Goal: Check status: Check status

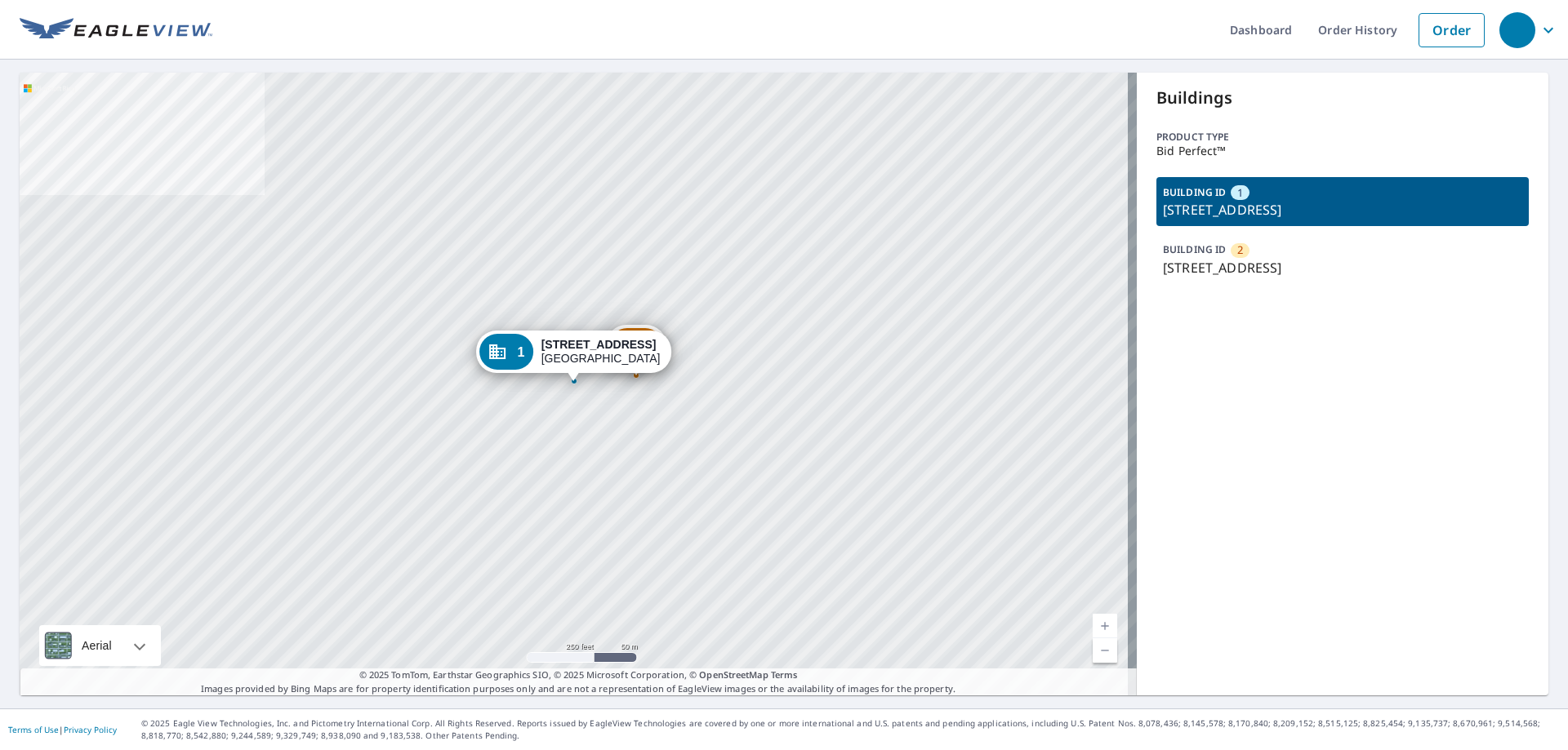
click at [576, 379] on div "Dropped pin, building 1, Commercial property, 5580 Springhouse Dr Pleasanton, C…" at bounding box center [574, 372] width 21 height 16
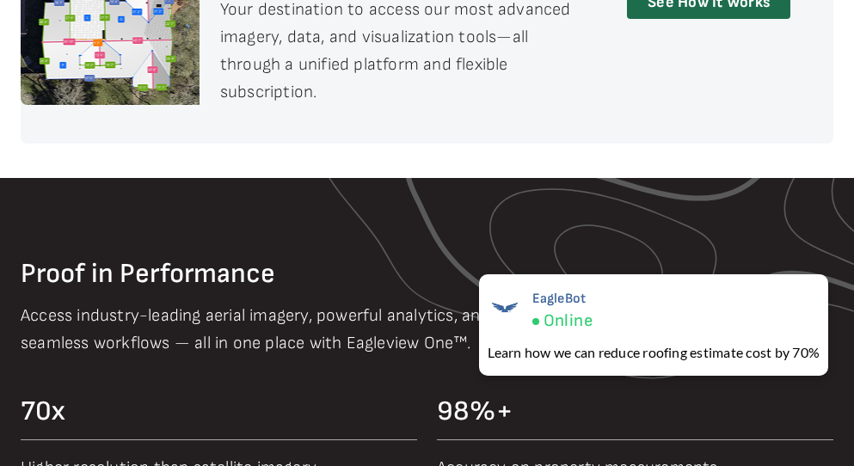
scroll to position [1204, 0]
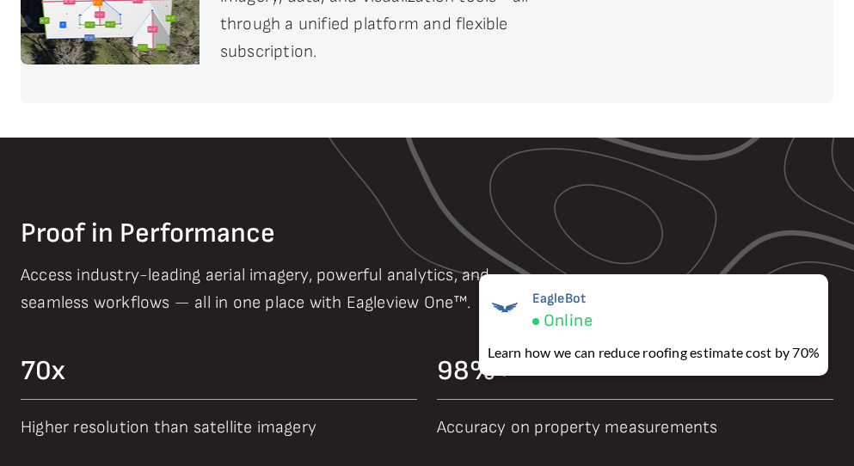
drag, startPoint x: 456, startPoint y: 231, endPoint x: 462, endPoint y: 250, distance: 19.9
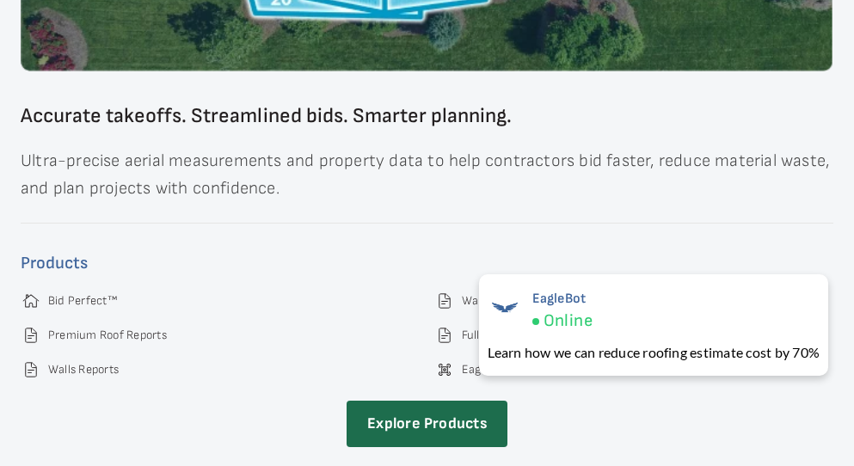
scroll to position [2446, 0]
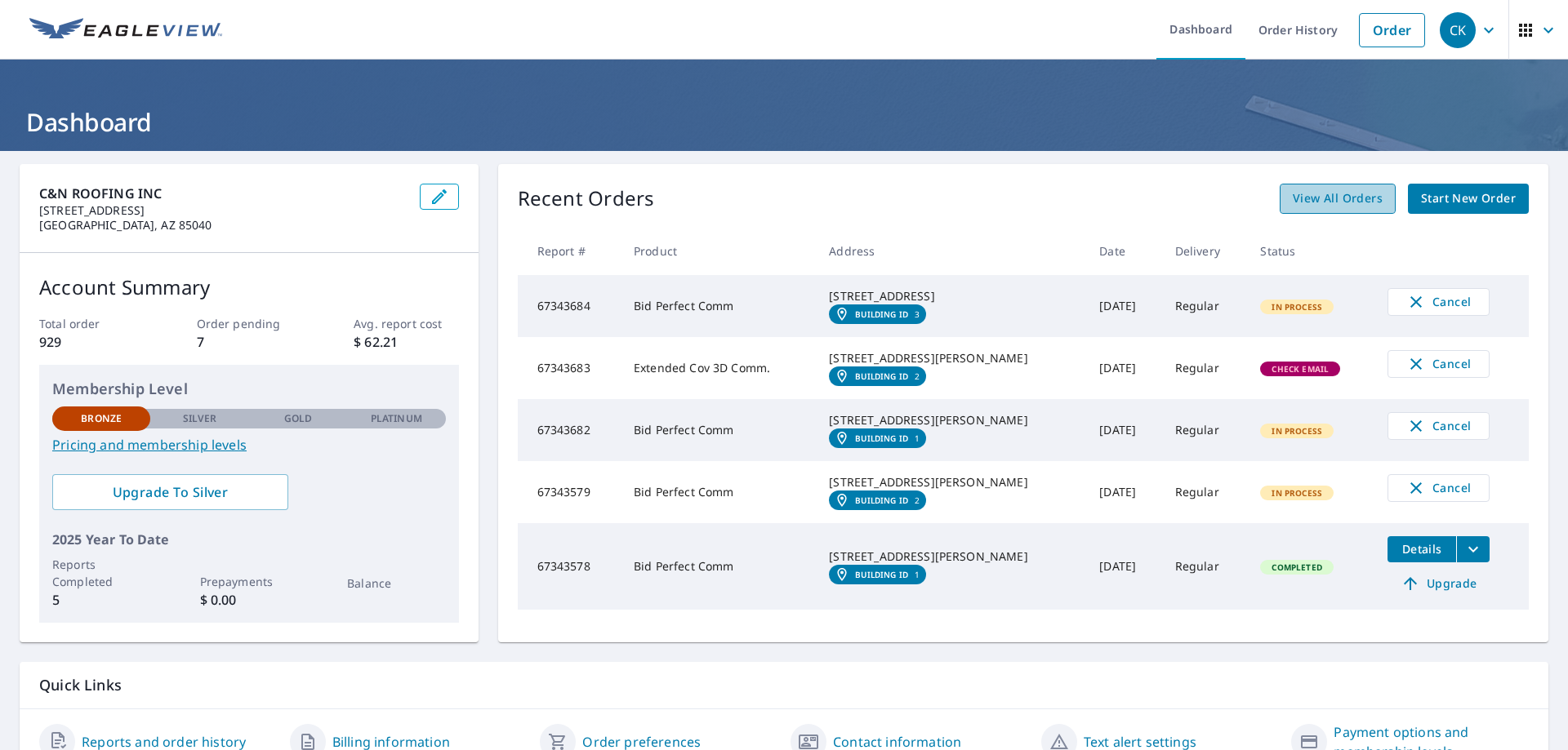
click at [822, 199] on span "View All Orders" at bounding box center [1338, 199] width 90 height 21
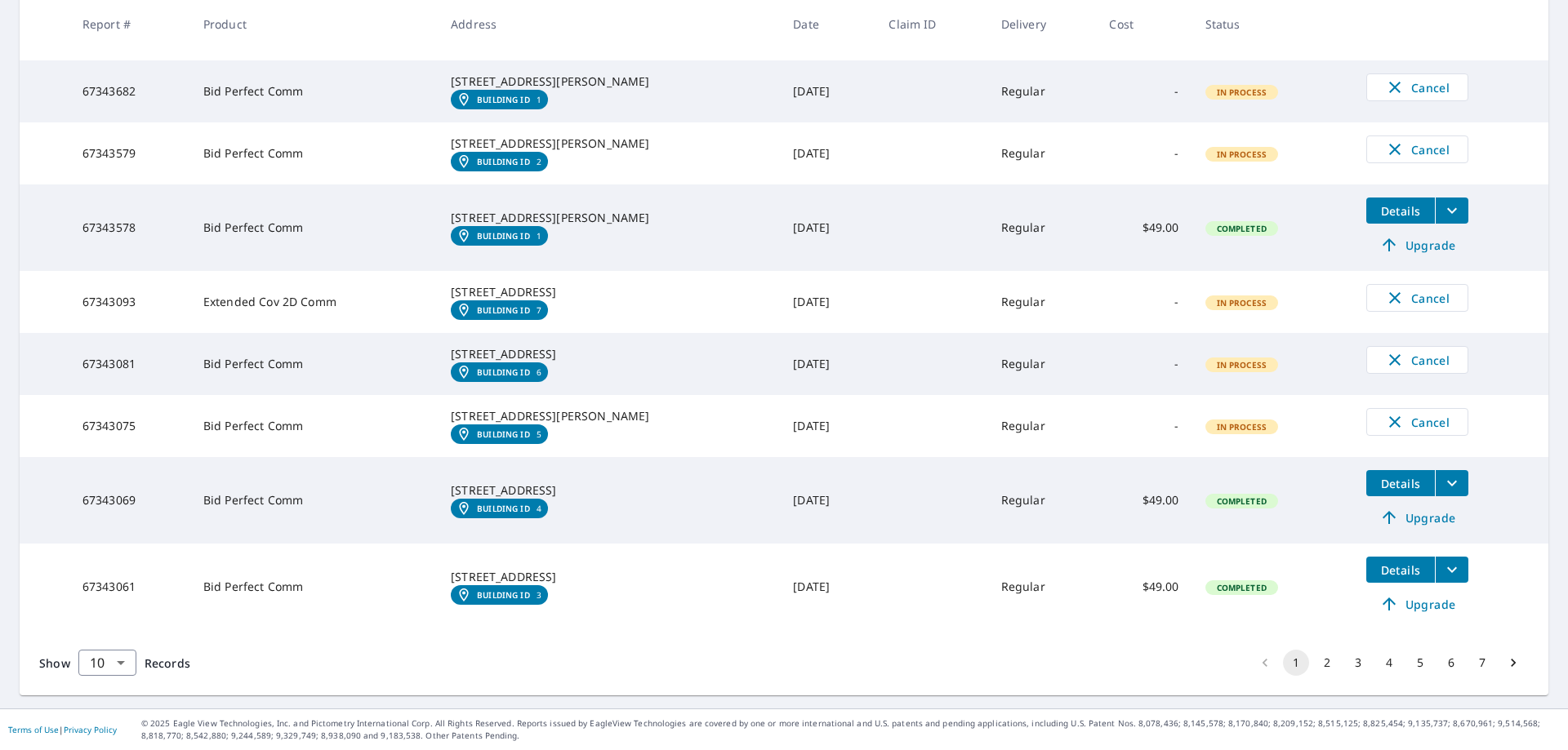
scroll to position [540, 0]
click at [822, 454] on button "2" at bounding box center [1328, 664] width 27 height 27
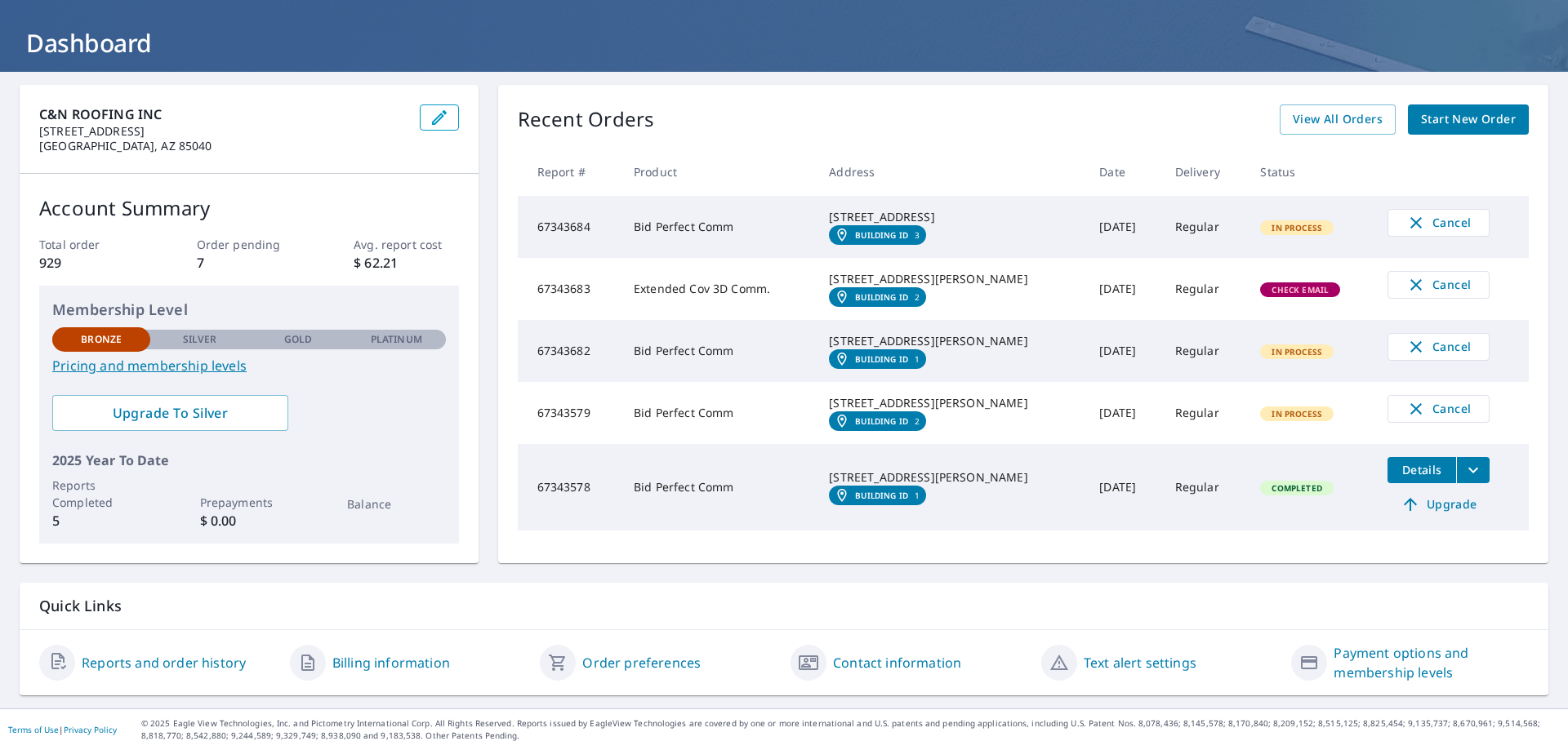
scroll to position [131, 0]
click at [822, 109] on span "View All Orders" at bounding box center [1338, 120] width 90 height 21
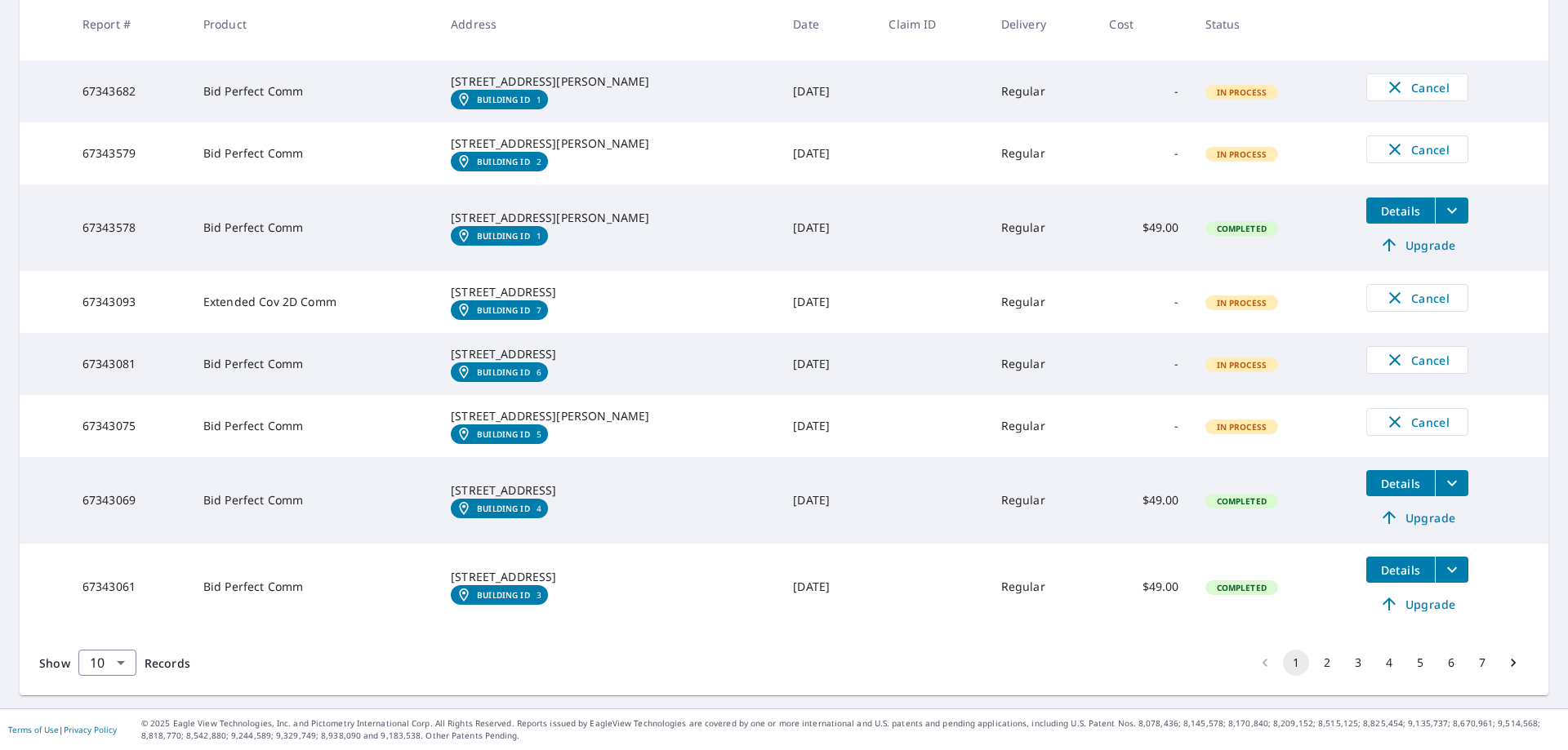
scroll to position [540, 0]
click at [822, 454] on button "2" at bounding box center [1328, 664] width 27 height 27
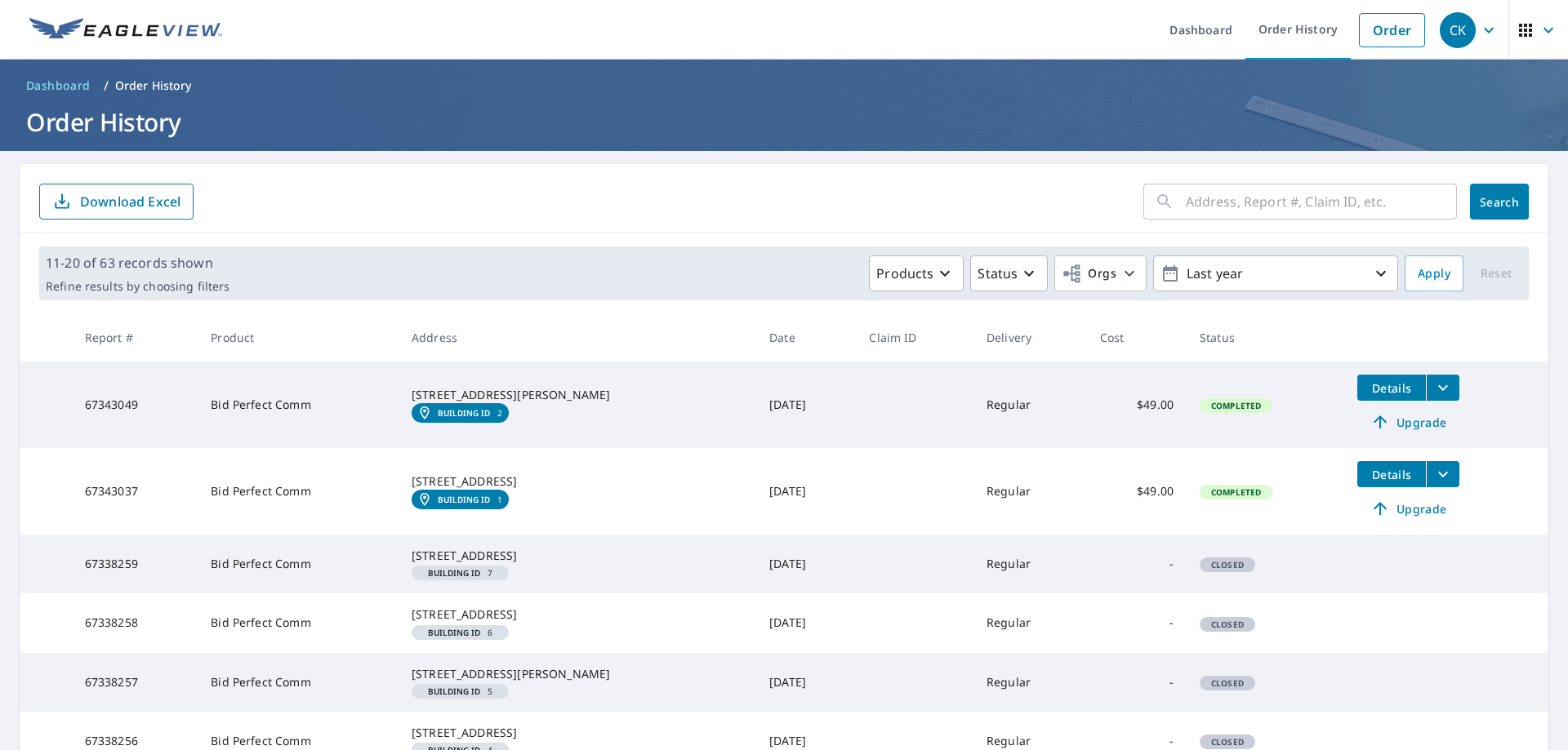
click at [488, 418] on em "Building ID" at bounding box center [464, 413] width 53 height 9
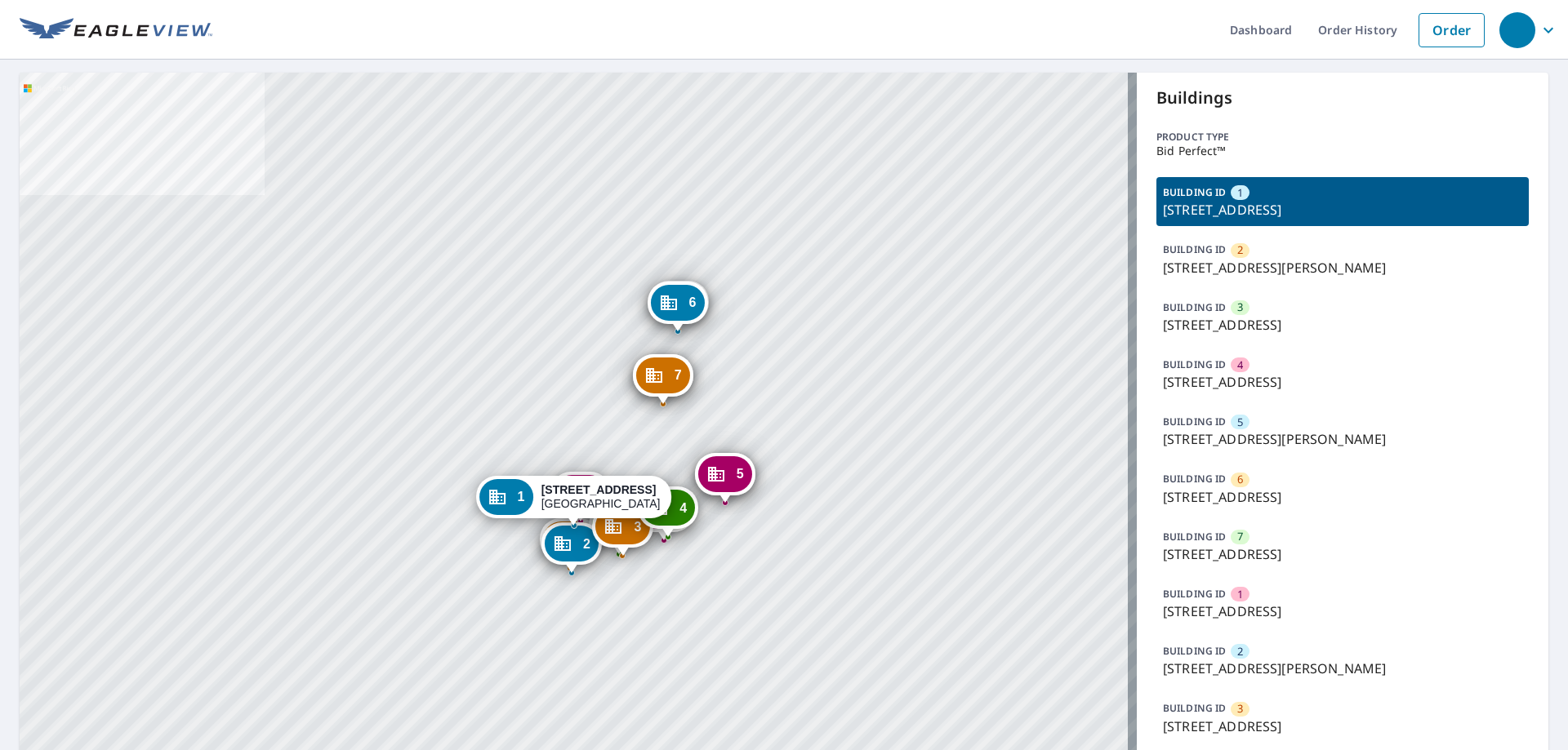
click at [522, 511] on div "1" at bounding box center [506, 497] width 54 height 36
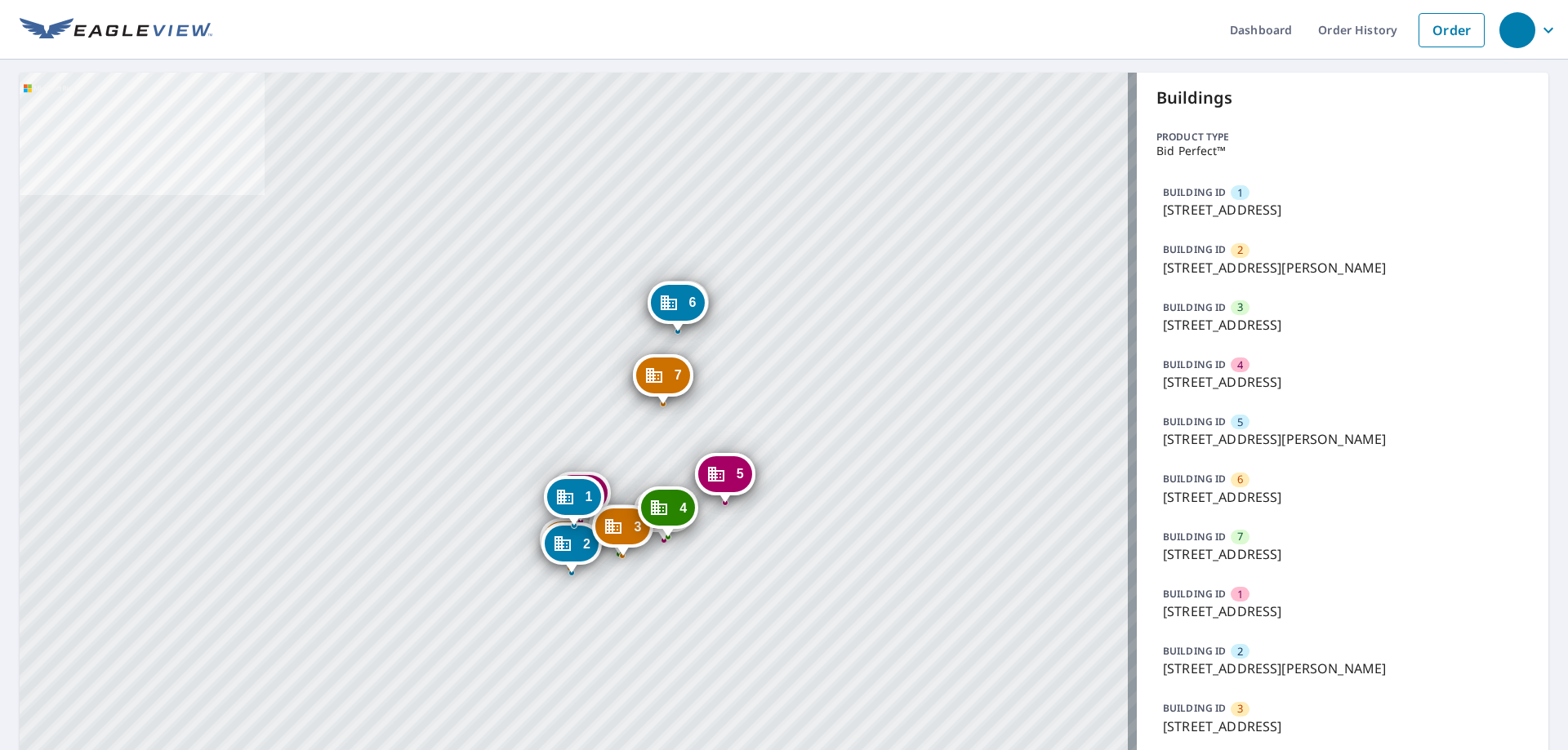
click at [572, 511] on div "1" at bounding box center [573, 497] width 54 height 36
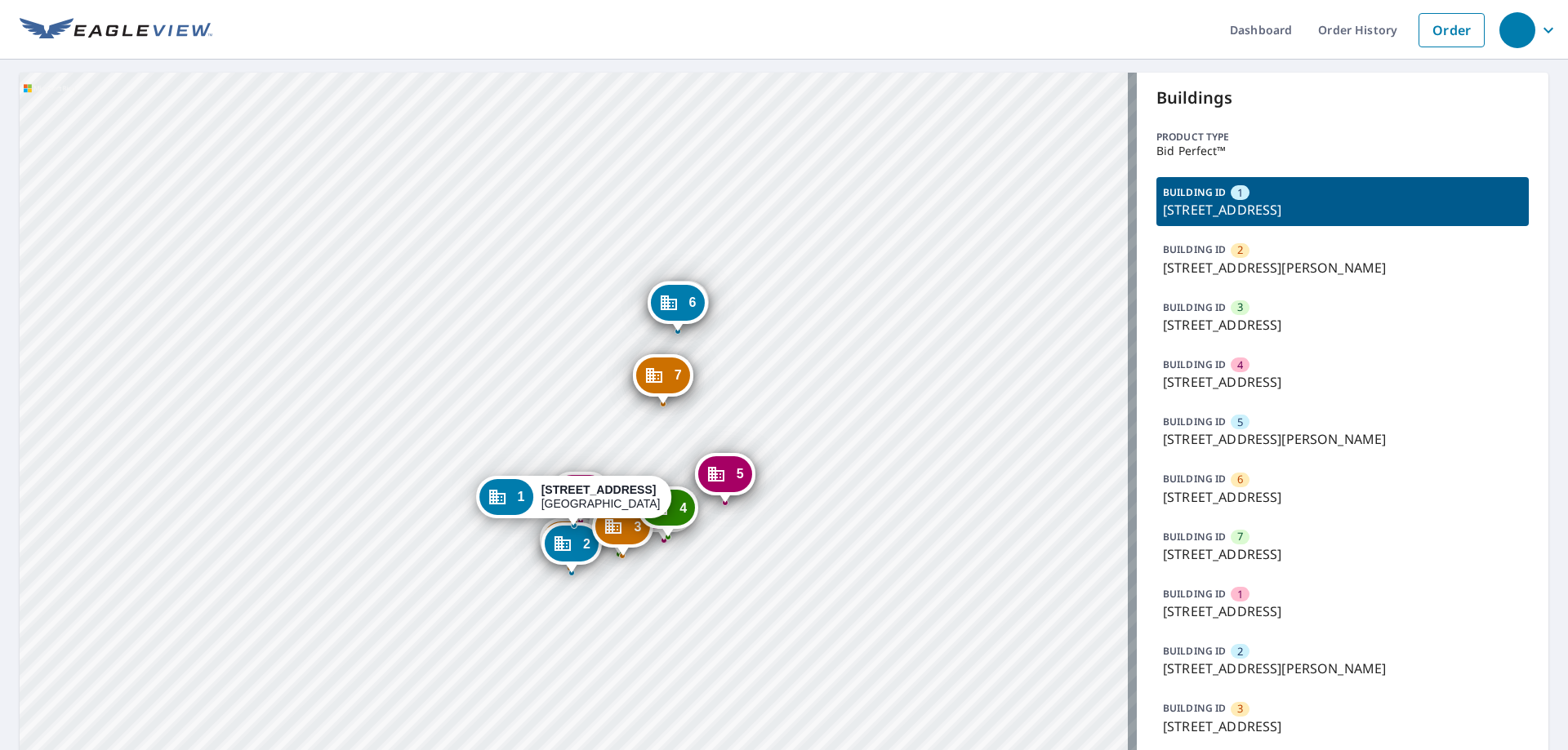
click at [636, 444] on div "2 1063 Blossom Hill Rd San Jose, CA 95123 3 1082 New St San Jose, CA 95123 4 10…" at bounding box center [578, 530] width 1118 height 913
click at [718, 529] on div "2 1063 Blossom Hill Rd San Jose, CA 95123 3 1082 New St San Jose, CA 95123 4 10…" at bounding box center [578, 530] width 1118 height 913
click at [588, 448] on div "2 1063 Blossom Hill Rd San Jose, CA 95123 3 1082 New St San Jose, CA 95123 4 10…" at bounding box center [578, 530] width 1118 height 913
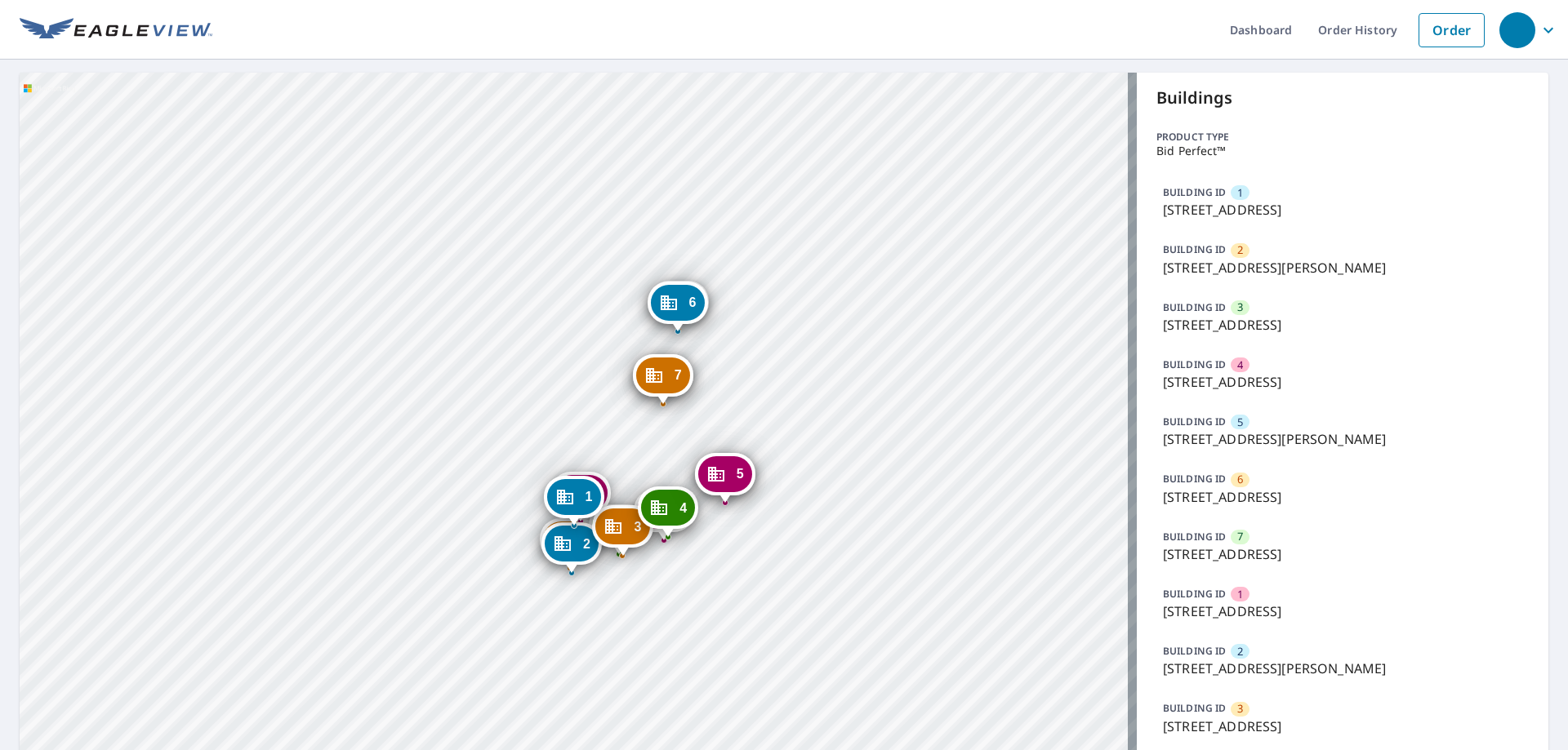
click at [575, 500] on div "1" at bounding box center [573, 497] width 54 height 36
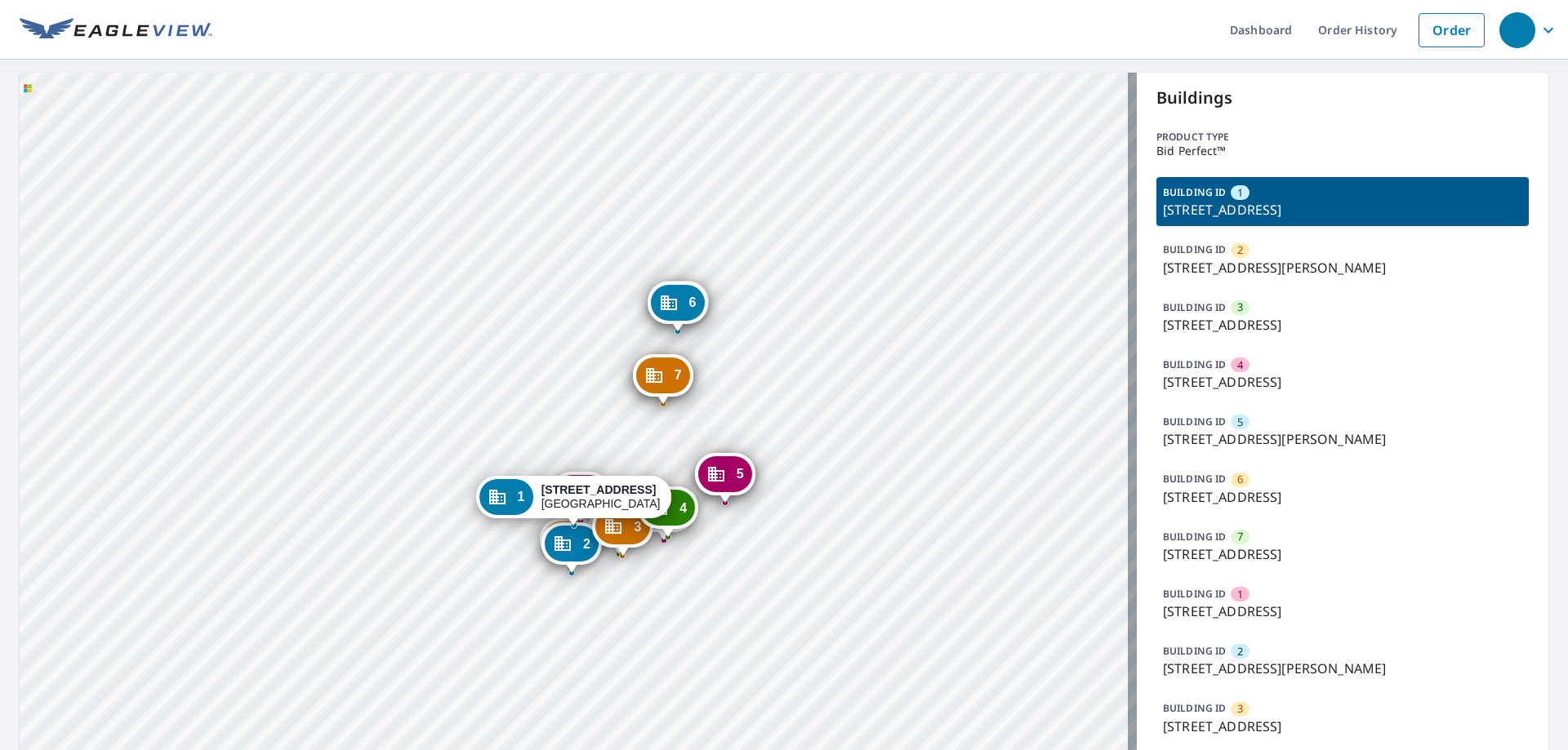
click at [519, 499] on div "1" at bounding box center [506, 497] width 54 height 36
click at [518, 498] on div "2 1063 Blossom Hill Rd San Jose, CA 95123 3 1082 New St San Jose, CA 95123 4 10…" at bounding box center [578, 530] width 1118 height 913
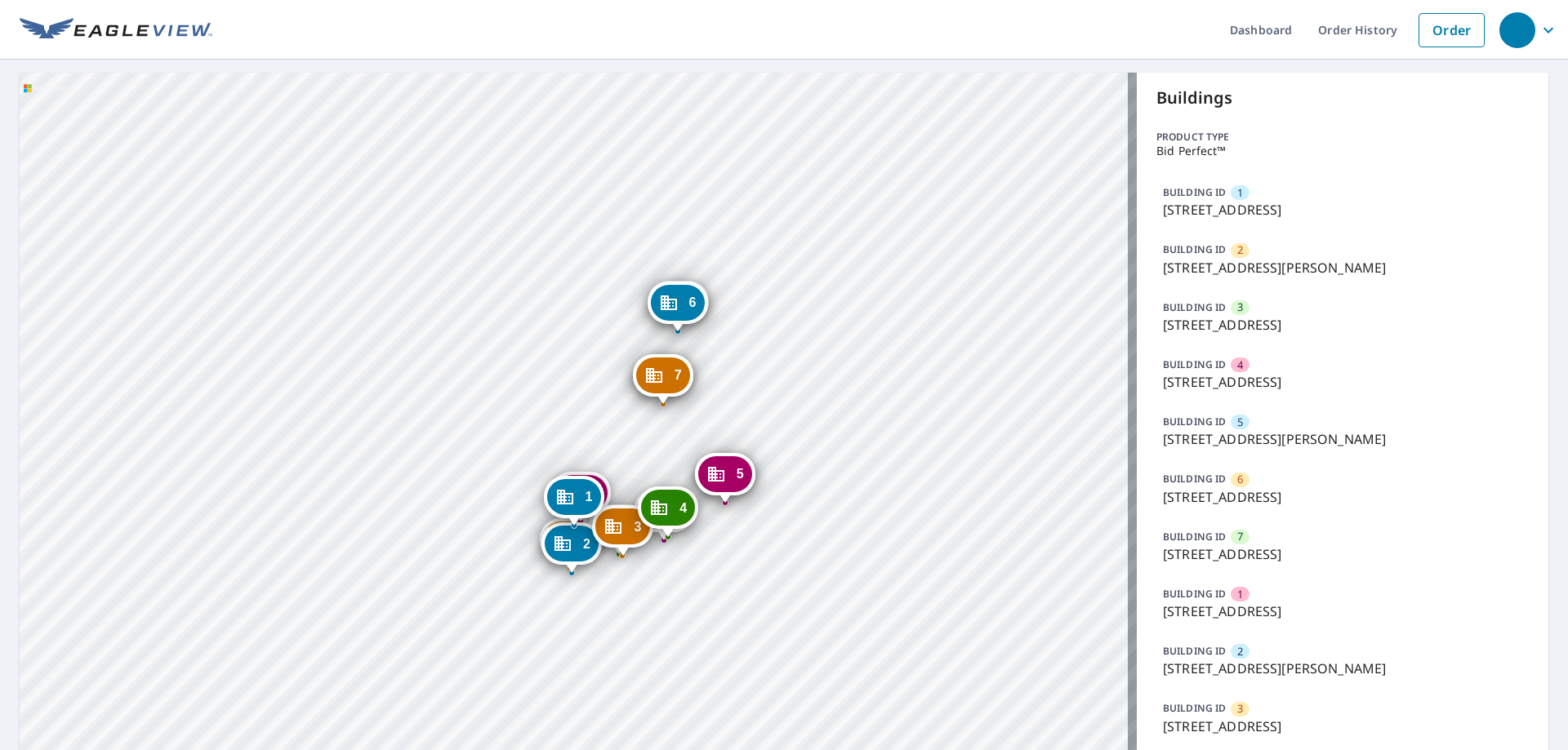
click at [601, 480] on div "1 1096 New St San Jose, CA 95123" at bounding box center [574, 500] width 61 height 50
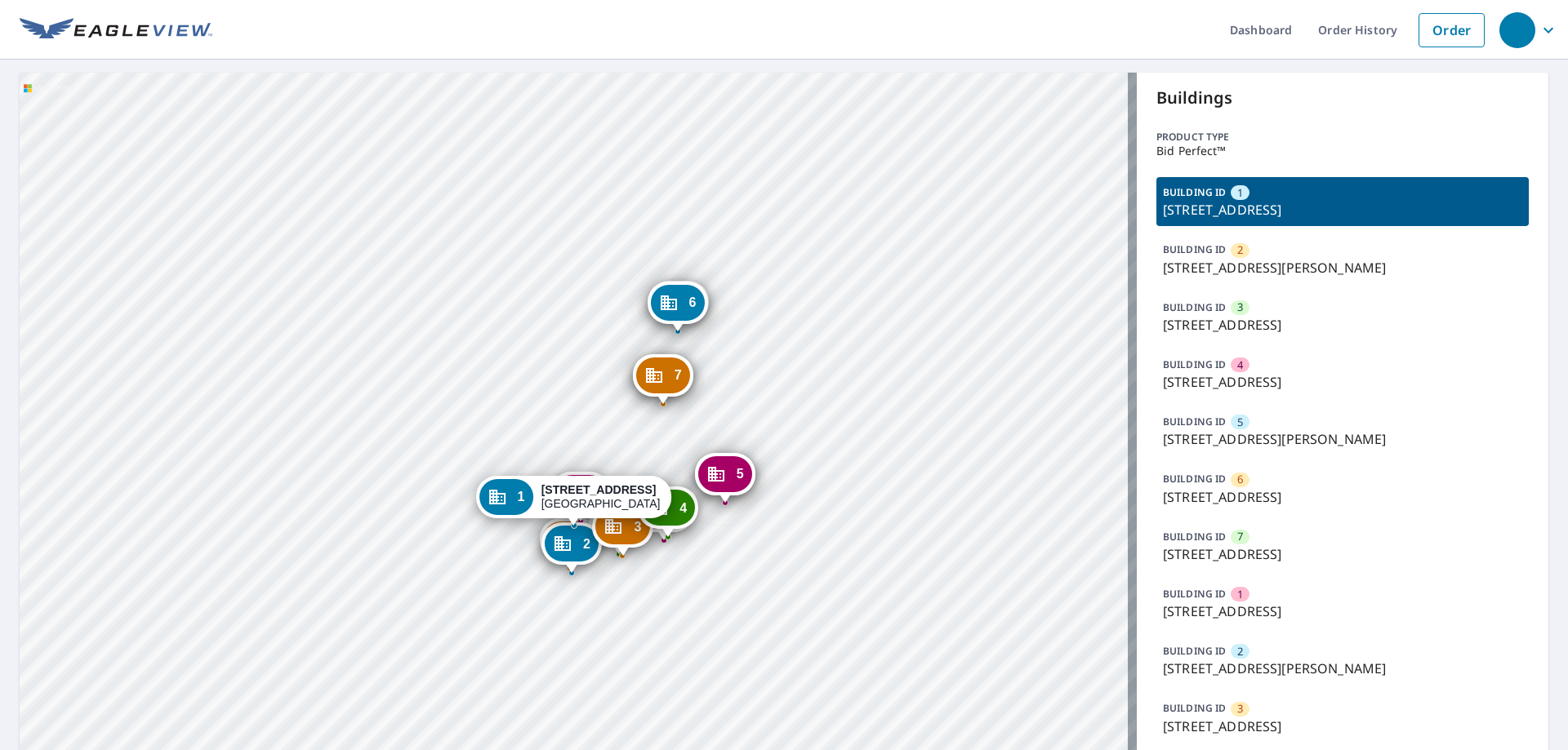
click at [643, 451] on div "2 1063 Blossom Hill Rd San Jose, CA 95123 3 1082 New St San Jose, CA 95123 4 10…" at bounding box center [578, 530] width 1118 height 913
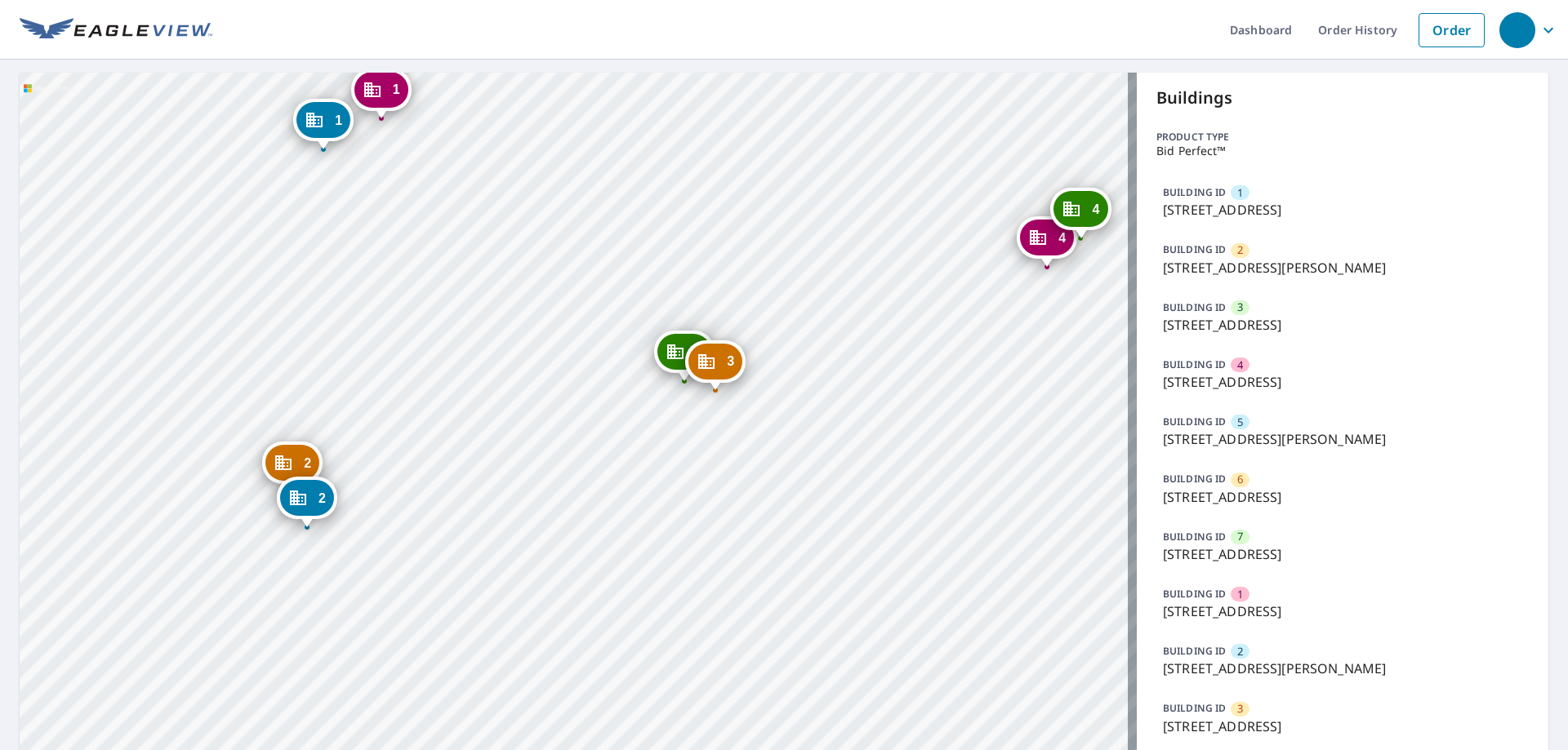
drag, startPoint x: 454, startPoint y: 499, endPoint x: 1054, endPoint y: 427, distance: 604.3
click at [1054, 427] on div "2 1063 Blossom Hill Rd San Jose, CA 95123 3 1082 New St San Jose, CA 95123 4 10…" at bounding box center [578, 530] width 1118 height 913
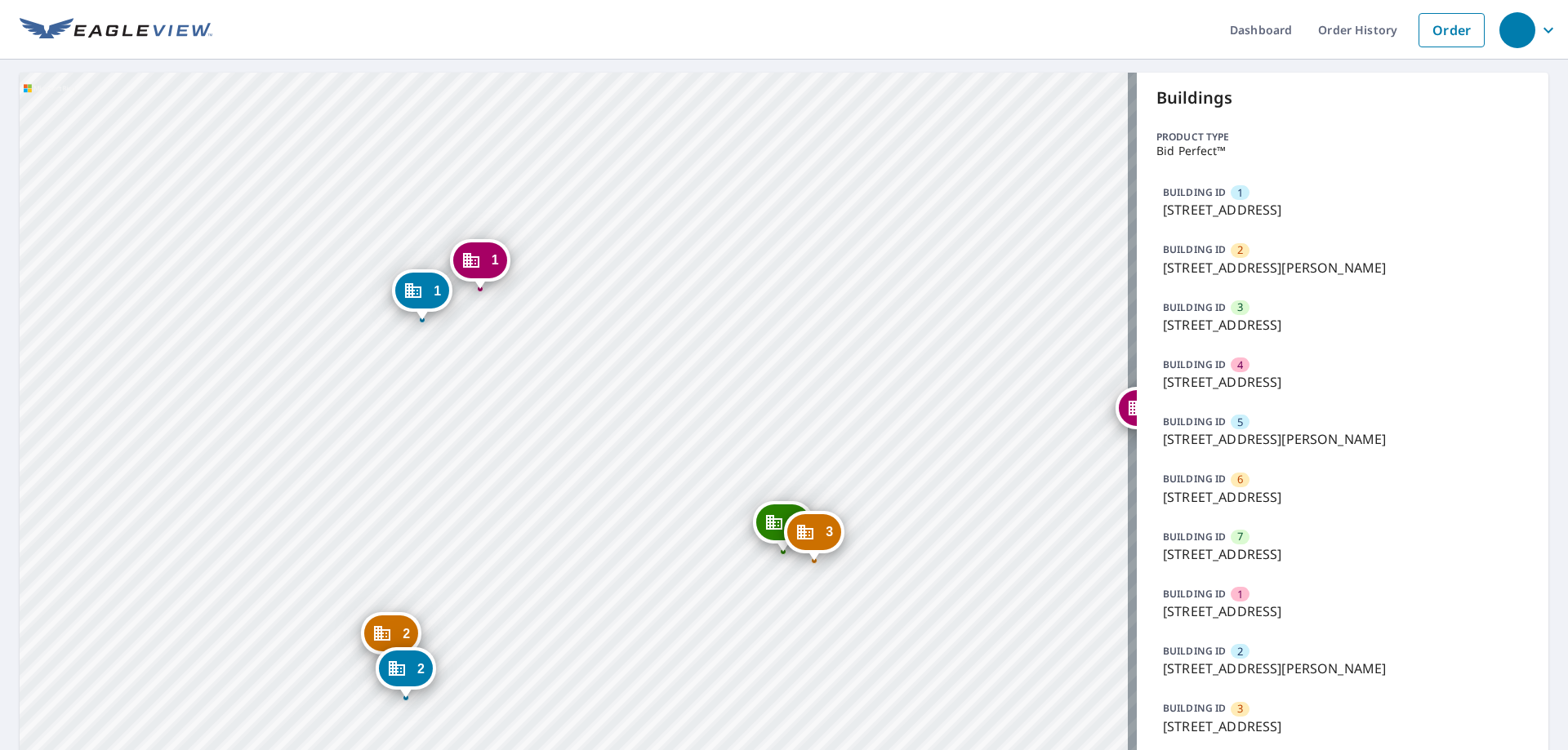
drag, startPoint x: 720, startPoint y: 455, endPoint x: 823, endPoint y: 597, distance: 175.4
click at [823, 603] on div "2 1063 Blossom Hill Rd San Jose, CA 95123 3 1082 New St San Jose, CA 95123 4 10…" at bounding box center [578, 530] width 1118 height 913
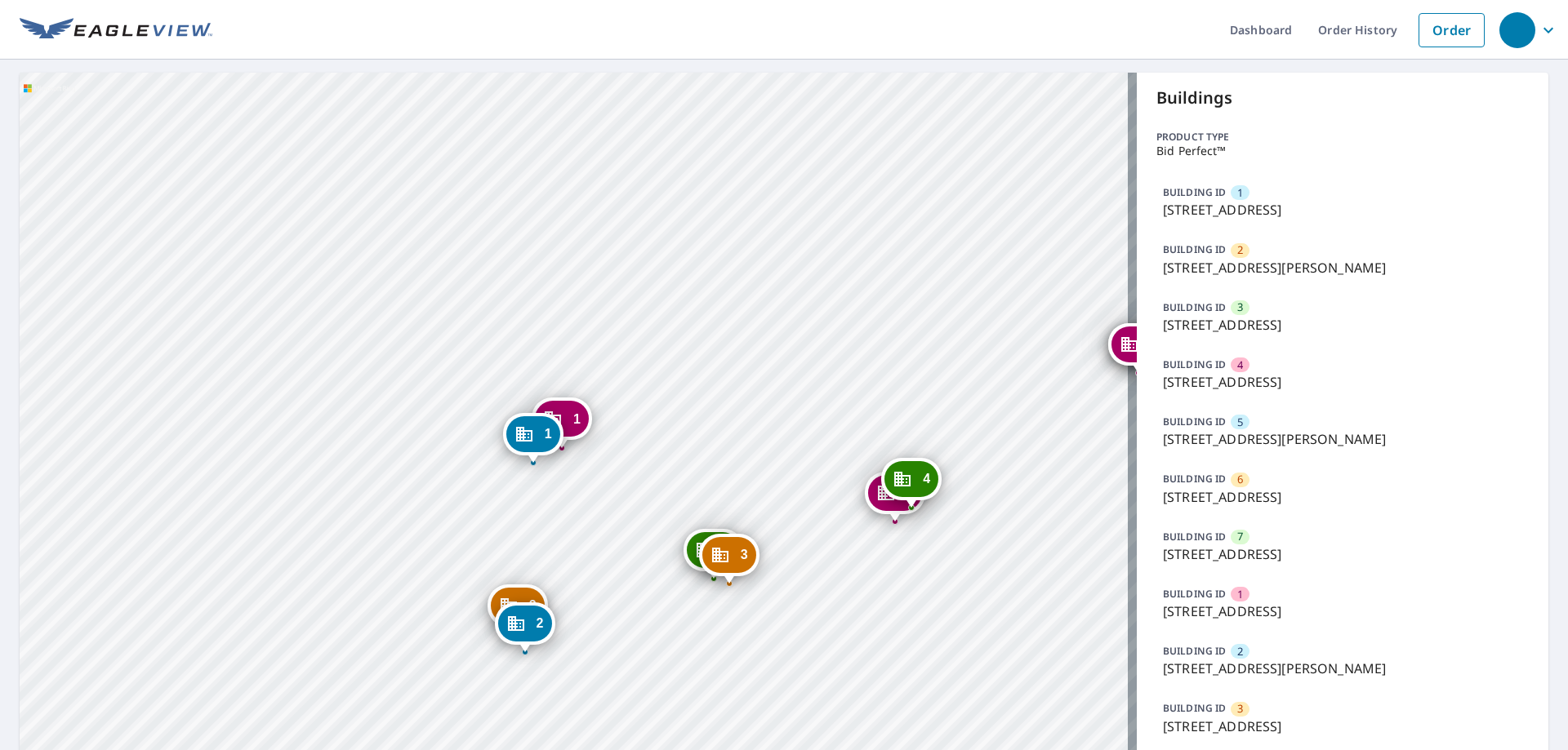
drag, startPoint x: 810, startPoint y: 629, endPoint x: 740, endPoint y: 645, distance: 71.8
click at [740, 656] on div "2 1063 Blossom Hill Rd San Jose, CA 95123 3 1082 New St San Jose, CA 95123 4 10…" at bounding box center [578, 530] width 1118 height 913
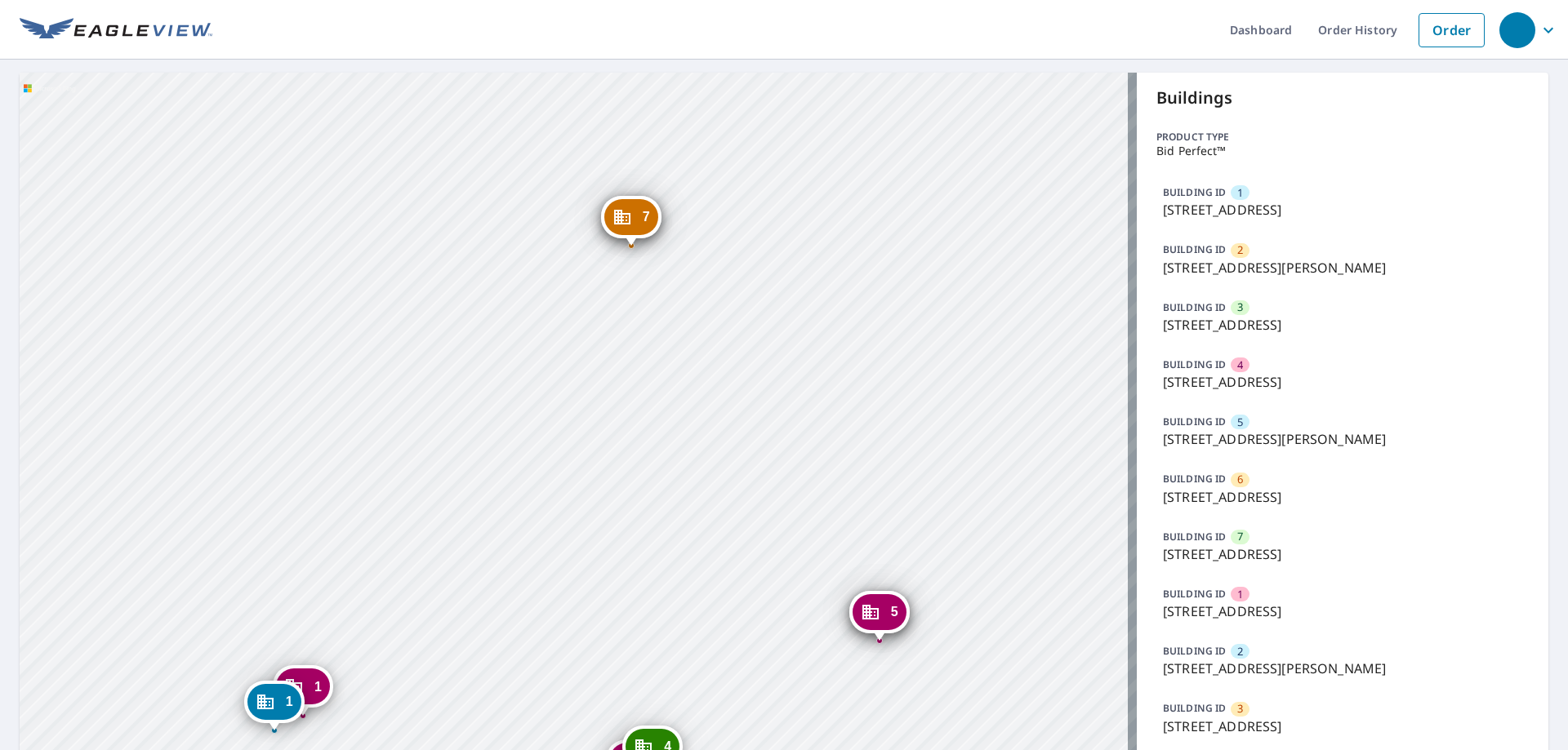
drag, startPoint x: 781, startPoint y: 497, endPoint x: 569, endPoint y: 631, distance: 250.8
click at [560, 661] on div "2 1063 Blossom Hill Rd San Jose, CA 95123 3 1082 New St San Jose, CA 95123 4 10…" at bounding box center [578, 530] width 1118 height 913
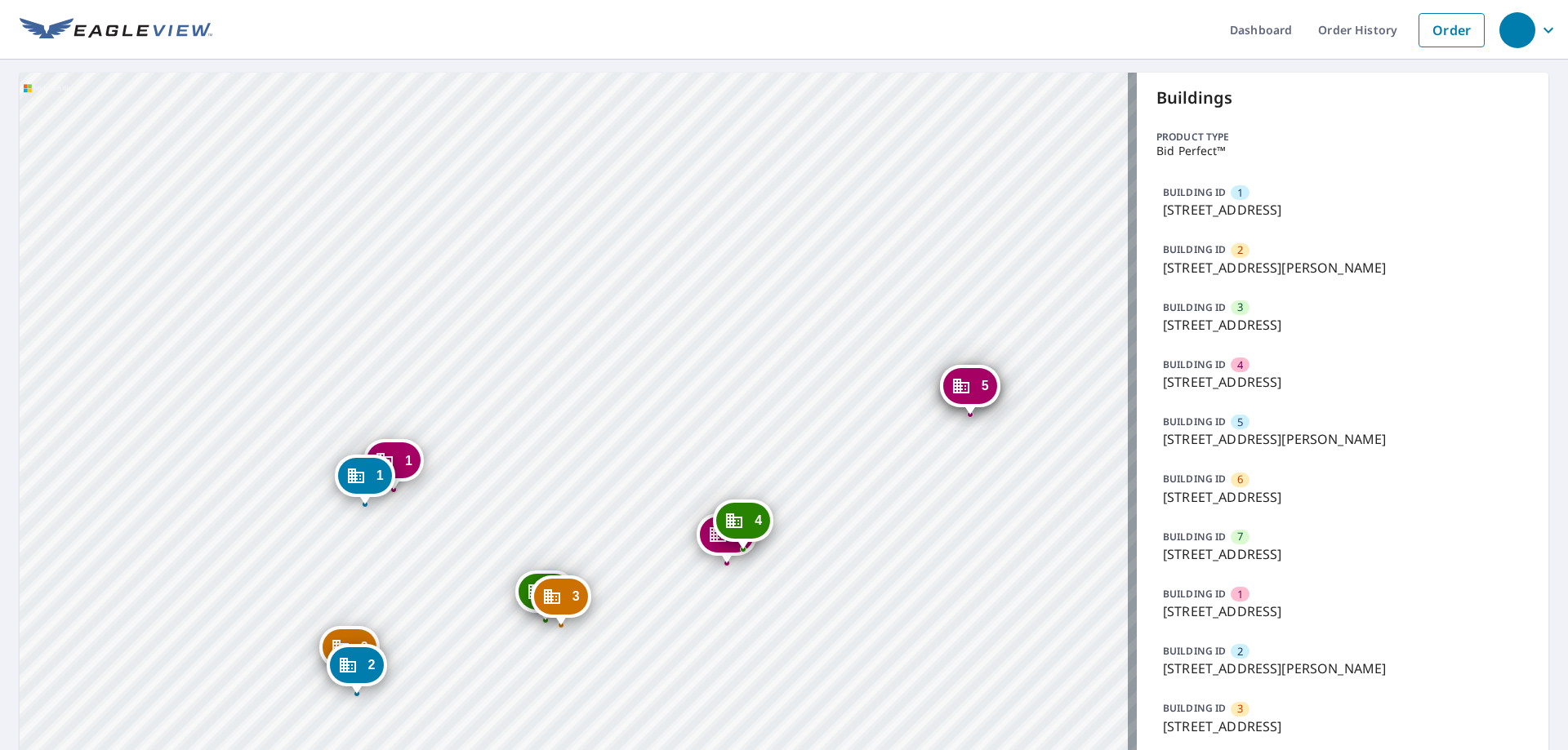
drag, startPoint x: 708, startPoint y: 464, endPoint x: 787, endPoint y: 258, distance: 220.6
click at [789, 255] on div "2 1063 Blossom Hill Rd San Jose, CA 95123 3 1082 New St San Jose, CA 95123 4 10…" at bounding box center [578, 530] width 1118 height 913
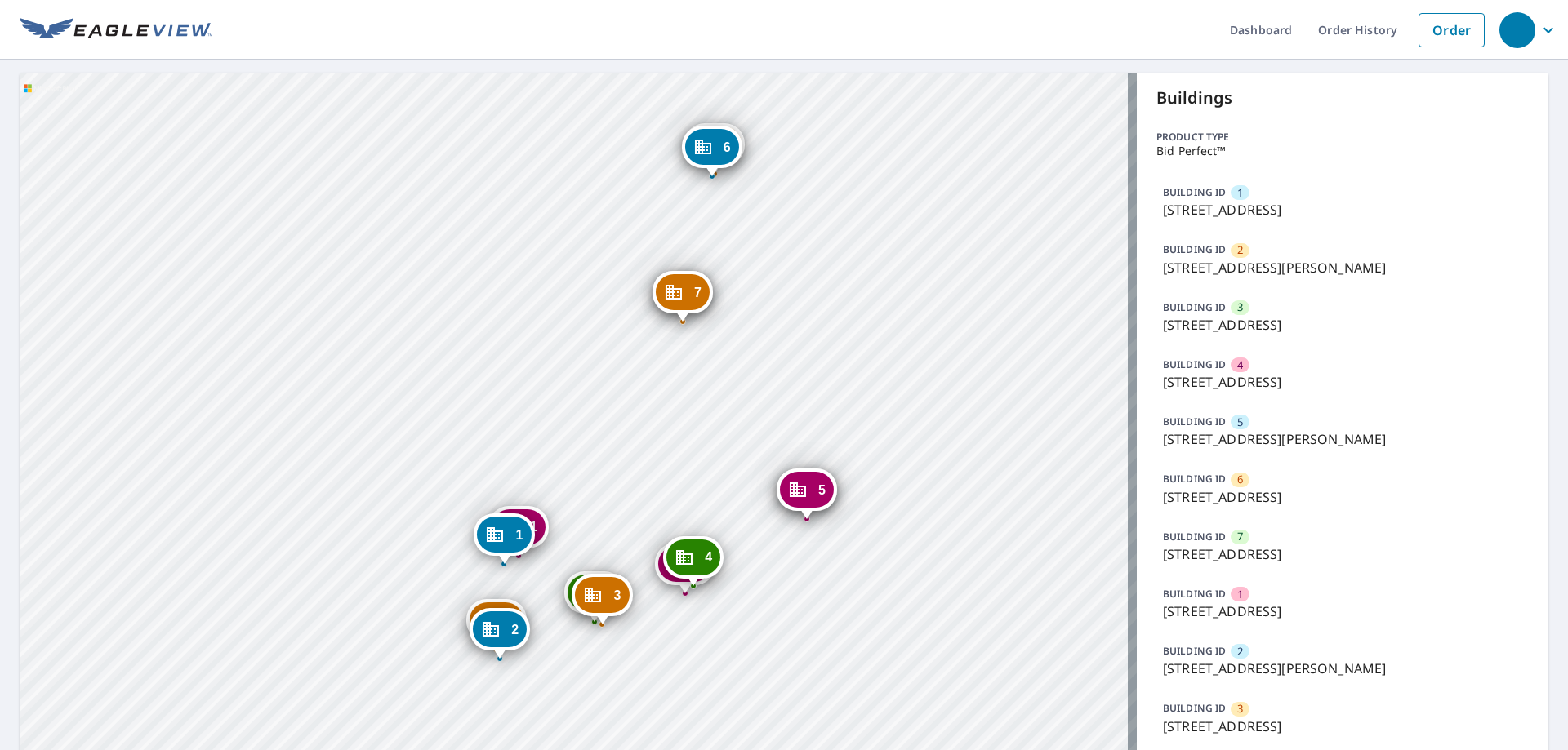
drag, startPoint x: 690, startPoint y: 551, endPoint x: 646, endPoint y: 648, distance: 106.5
click at [646, 648] on div "2 1063 Blossom Hill Rd San Jose, CA 95123 3 1082 New St San Jose, CA 95123 4 10…" at bounding box center [578, 530] width 1118 height 913
click at [711, 149] on icon "Dropped pin, building 6, Commercial property, 995 Foxchase Dr San Jose, CA 95123" at bounding box center [703, 146] width 20 height 20
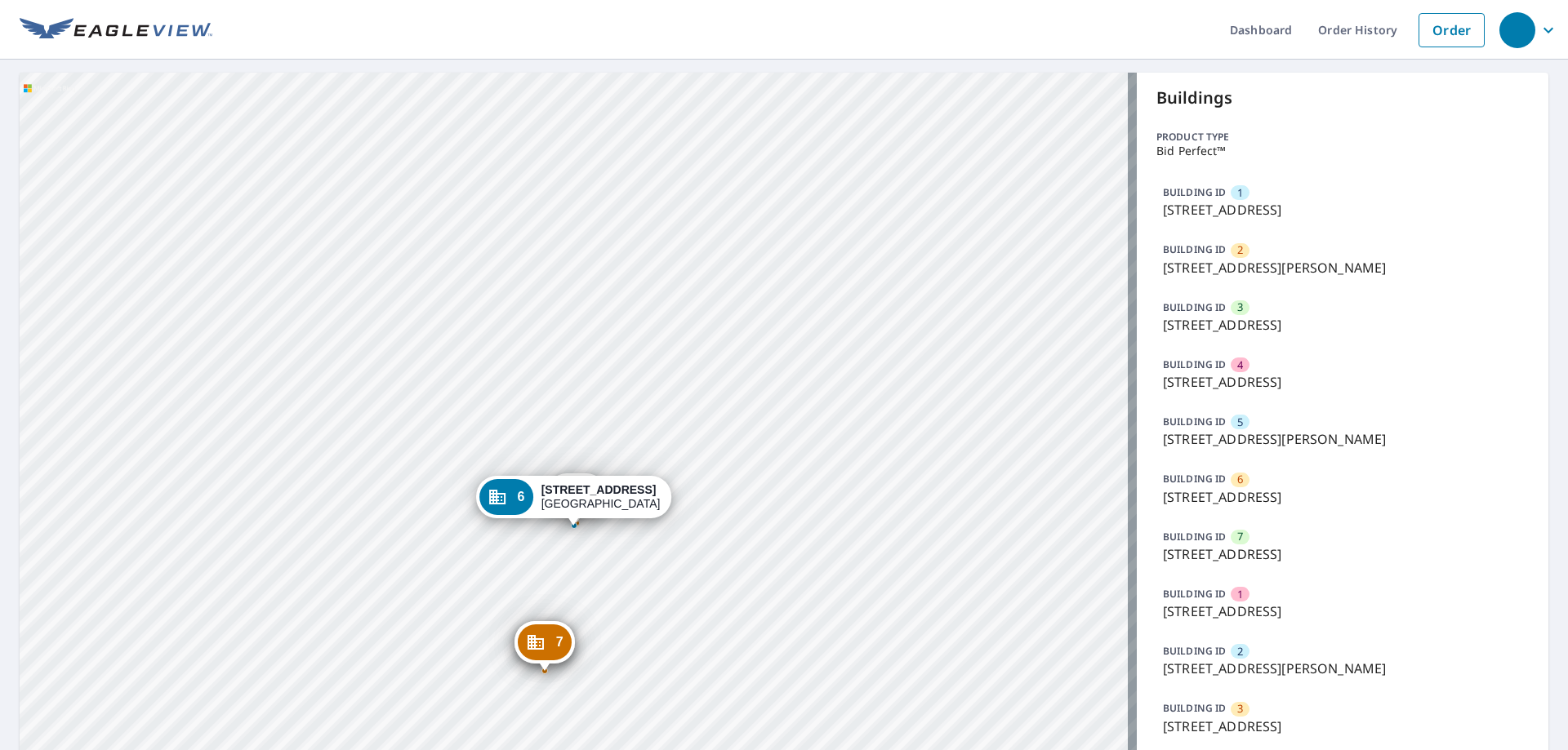
click at [546, 652] on div "7" at bounding box center [544, 643] width 54 height 36
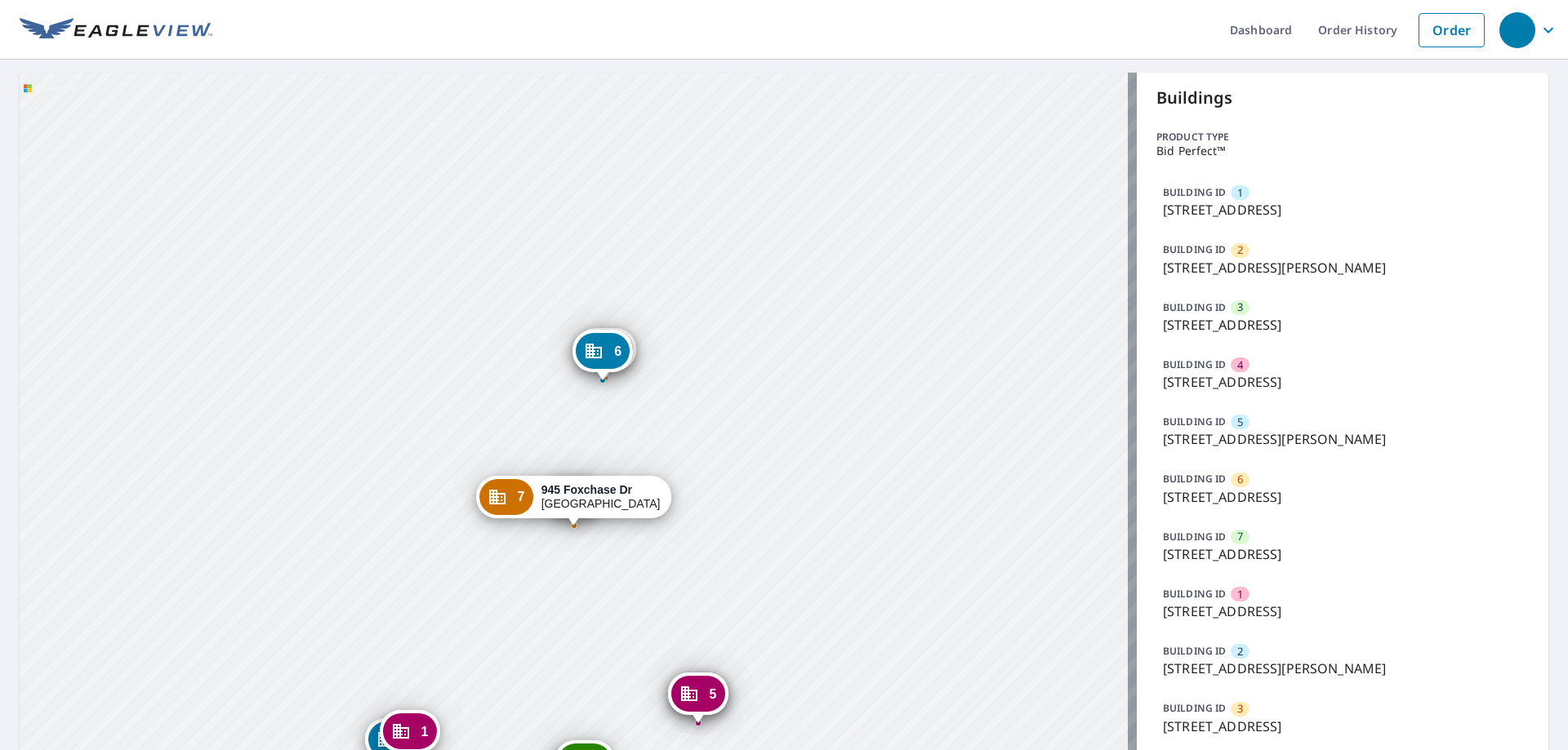
click at [546, 652] on div "1 1096 New St San Jose, CA 95123 2 1063 Blossom Hill Rd San Jose, CA 95123 3 10…" at bounding box center [578, 530] width 1118 height 913
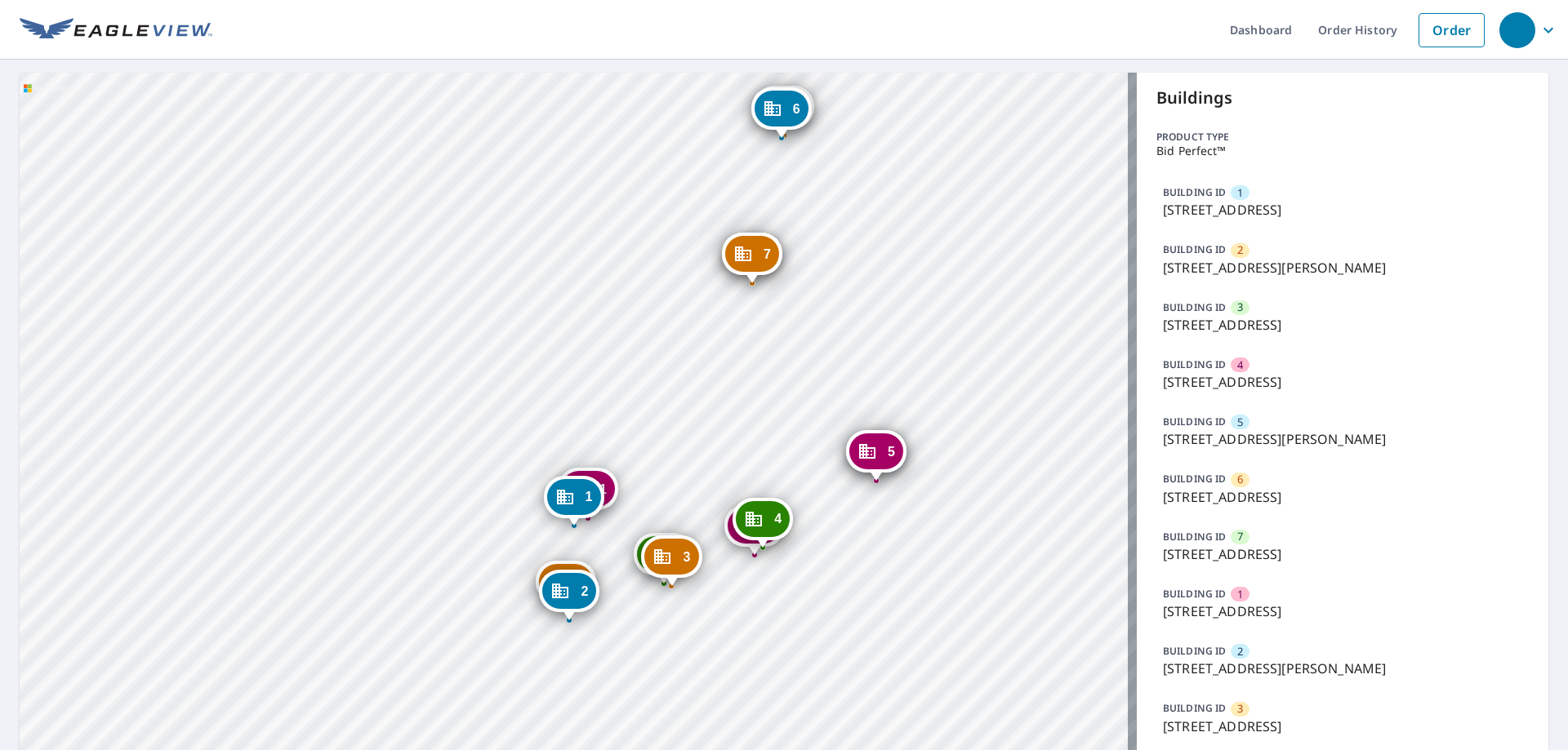
click at [746, 248] on icon "Dropped pin, building 7, Commercial property, 945 Foxchase Dr San Jose, CA 95123" at bounding box center [743, 253] width 20 height 20
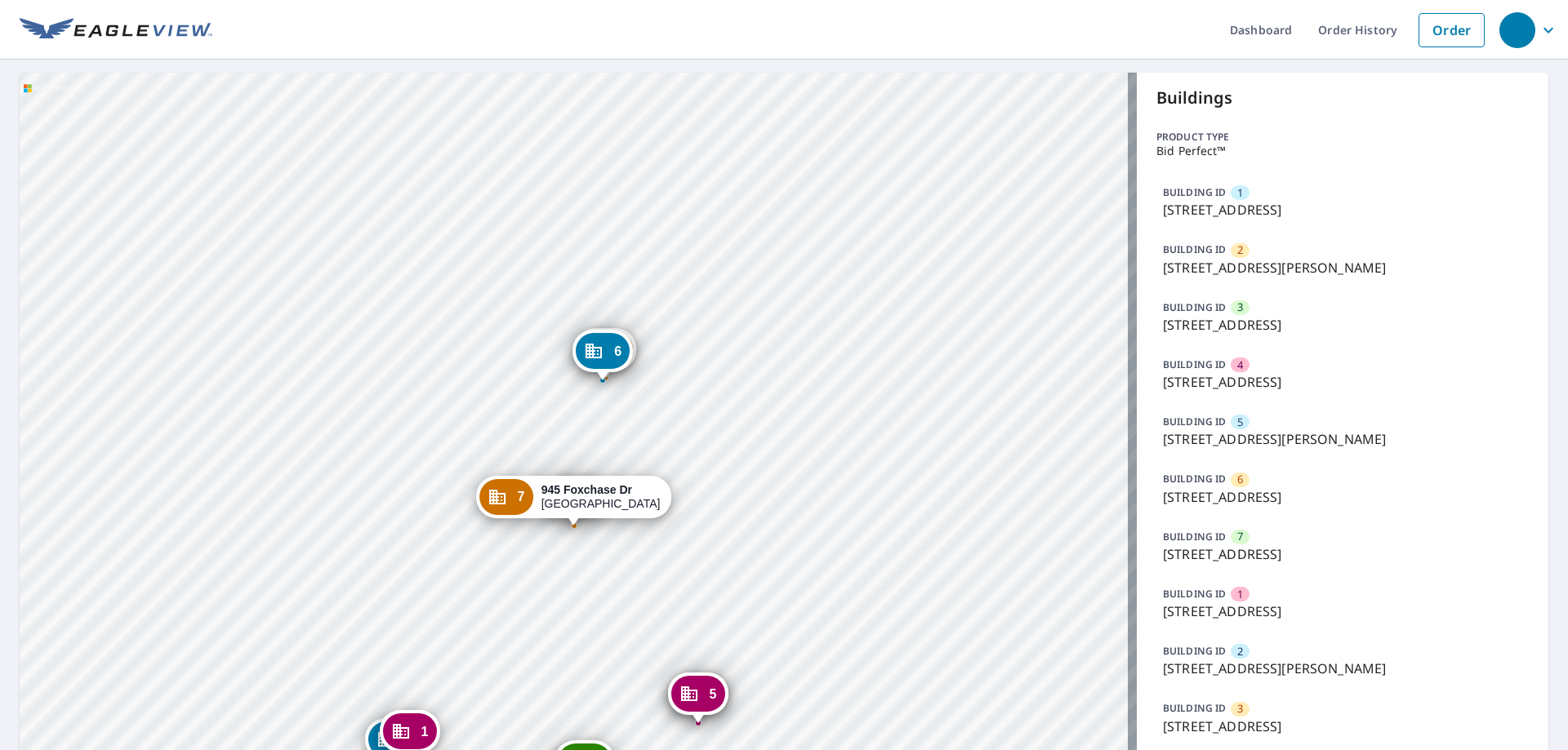
click at [746, 248] on div "1 1096 New St San Jose, CA 95123 2 1063 Blossom Hill Rd San Jose, CA 95123 3 10…" at bounding box center [578, 530] width 1118 height 913
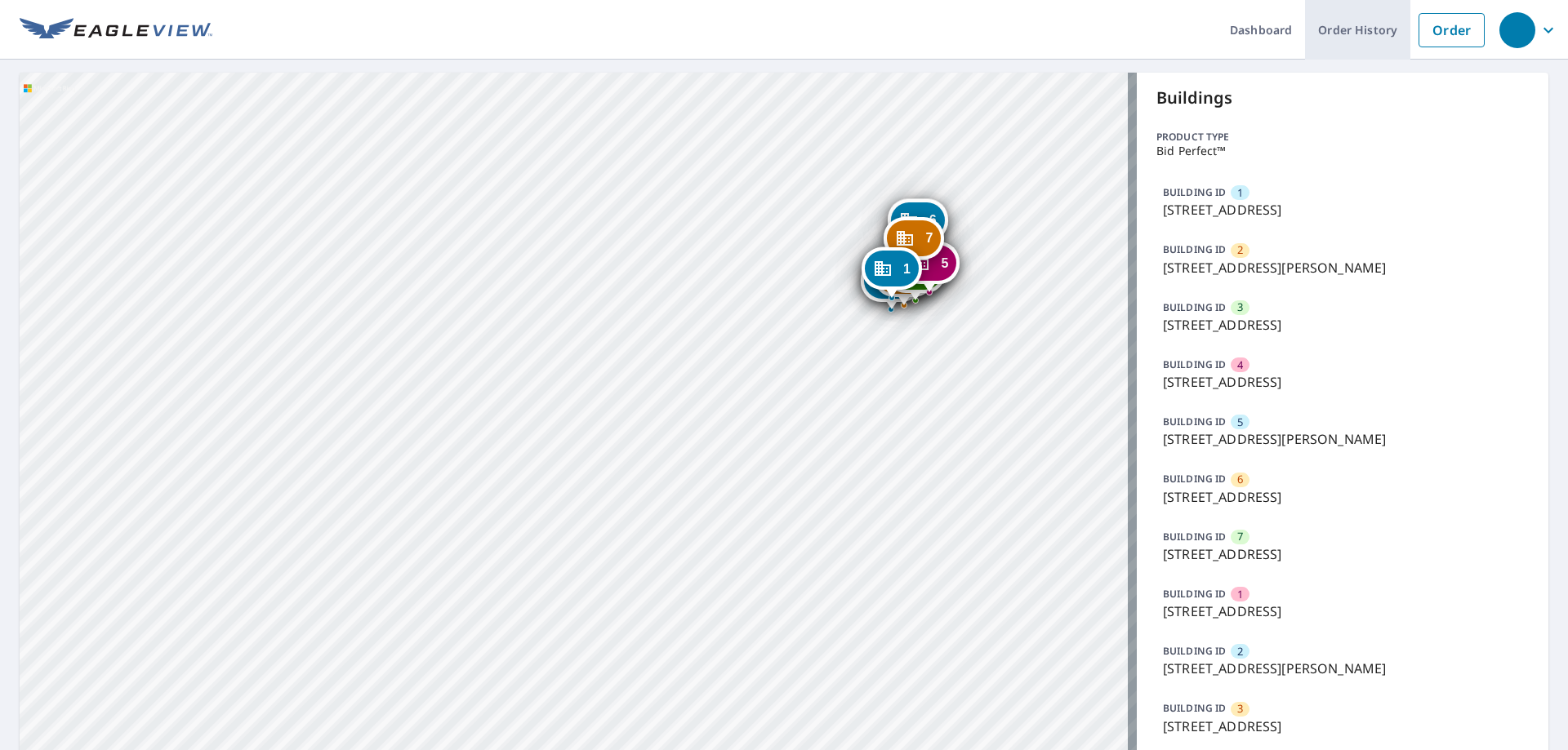
click at [1331, 29] on link "Order History" at bounding box center [1357, 29] width 105 height 60
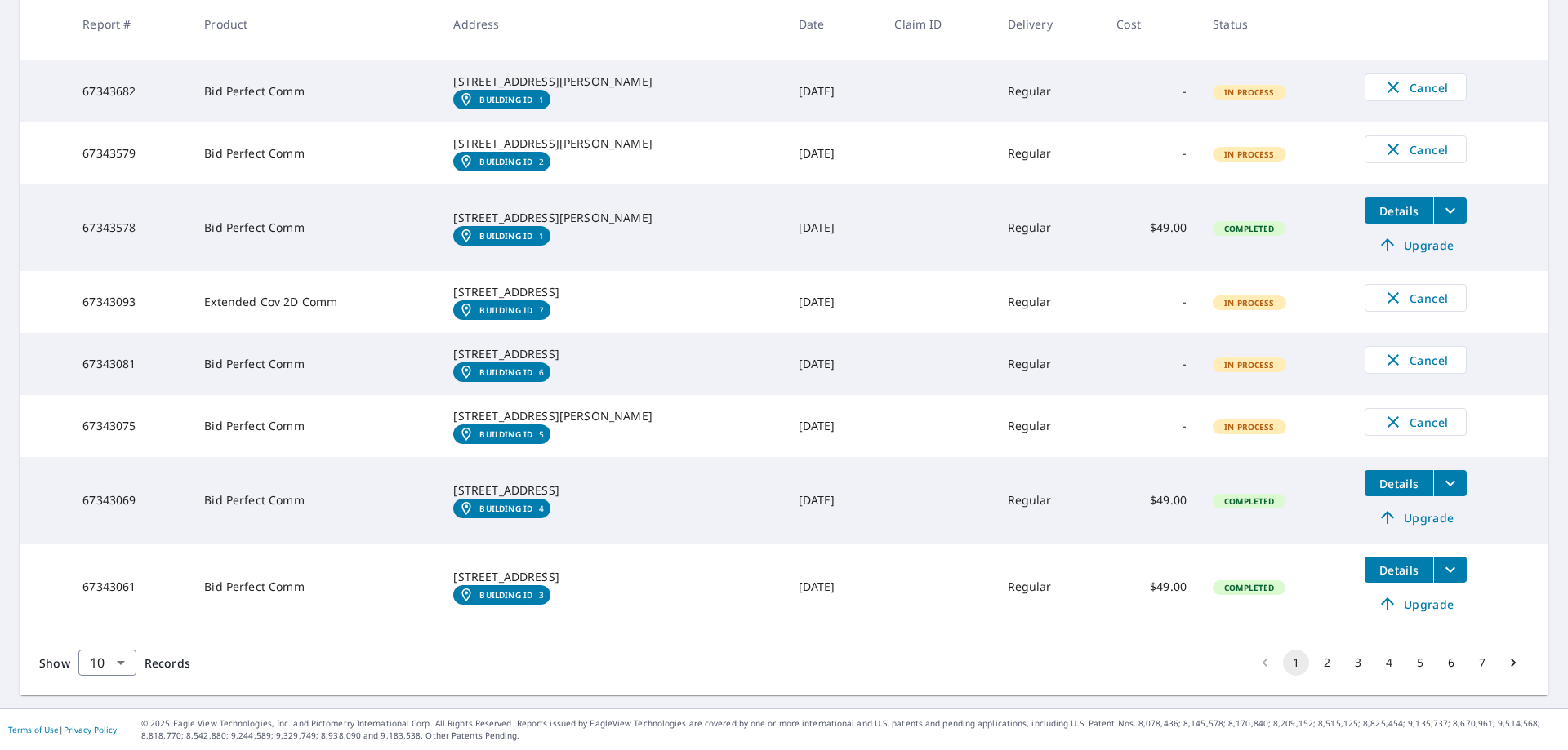
scroll to position [540, 0]
click at [1323, 665] on button "2" at bounding box center [1328, 664] width 27 height 27
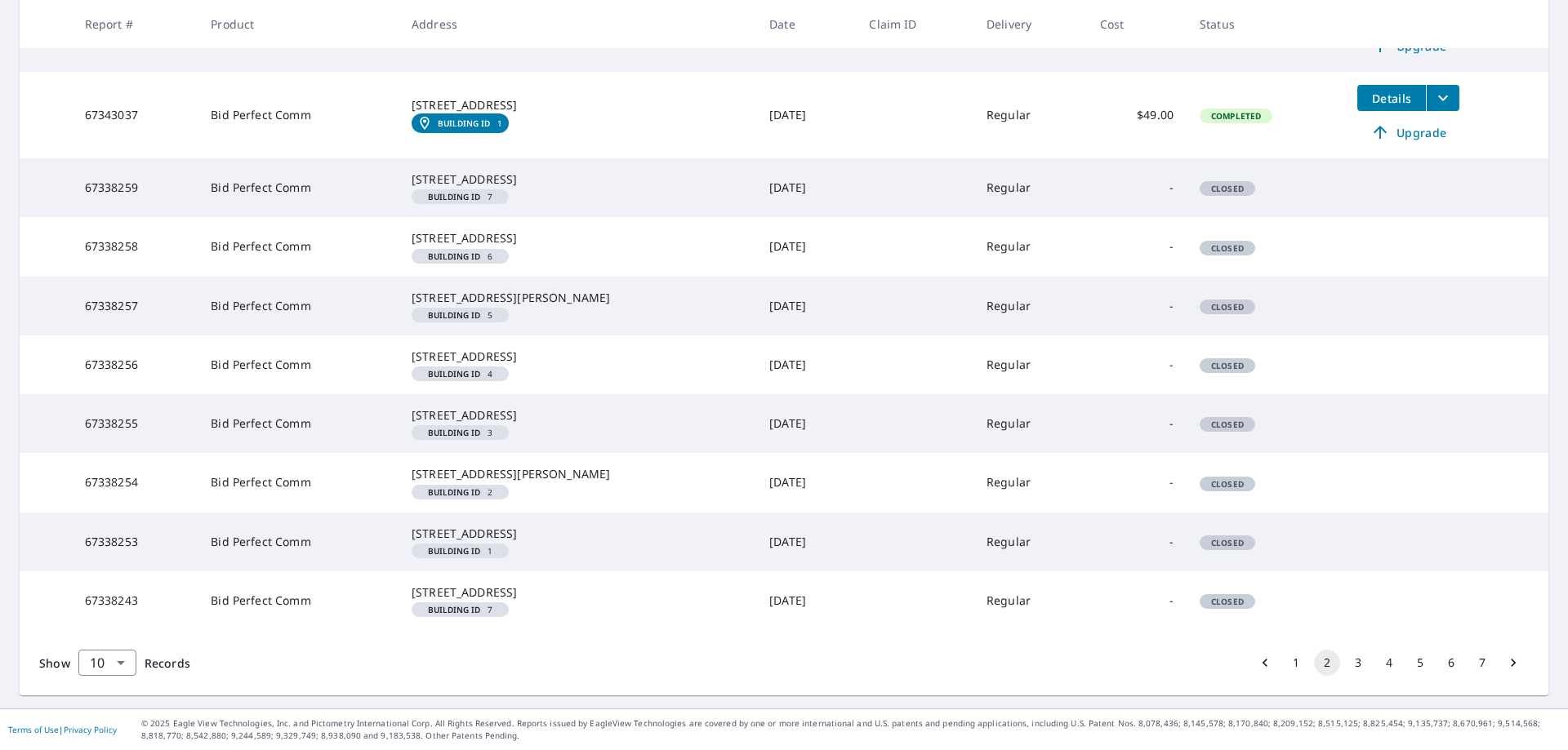
scroll to position [507, 0]
click at [1288, 667] on button "1" at bounding box center [1296, 664] width 27 height 27
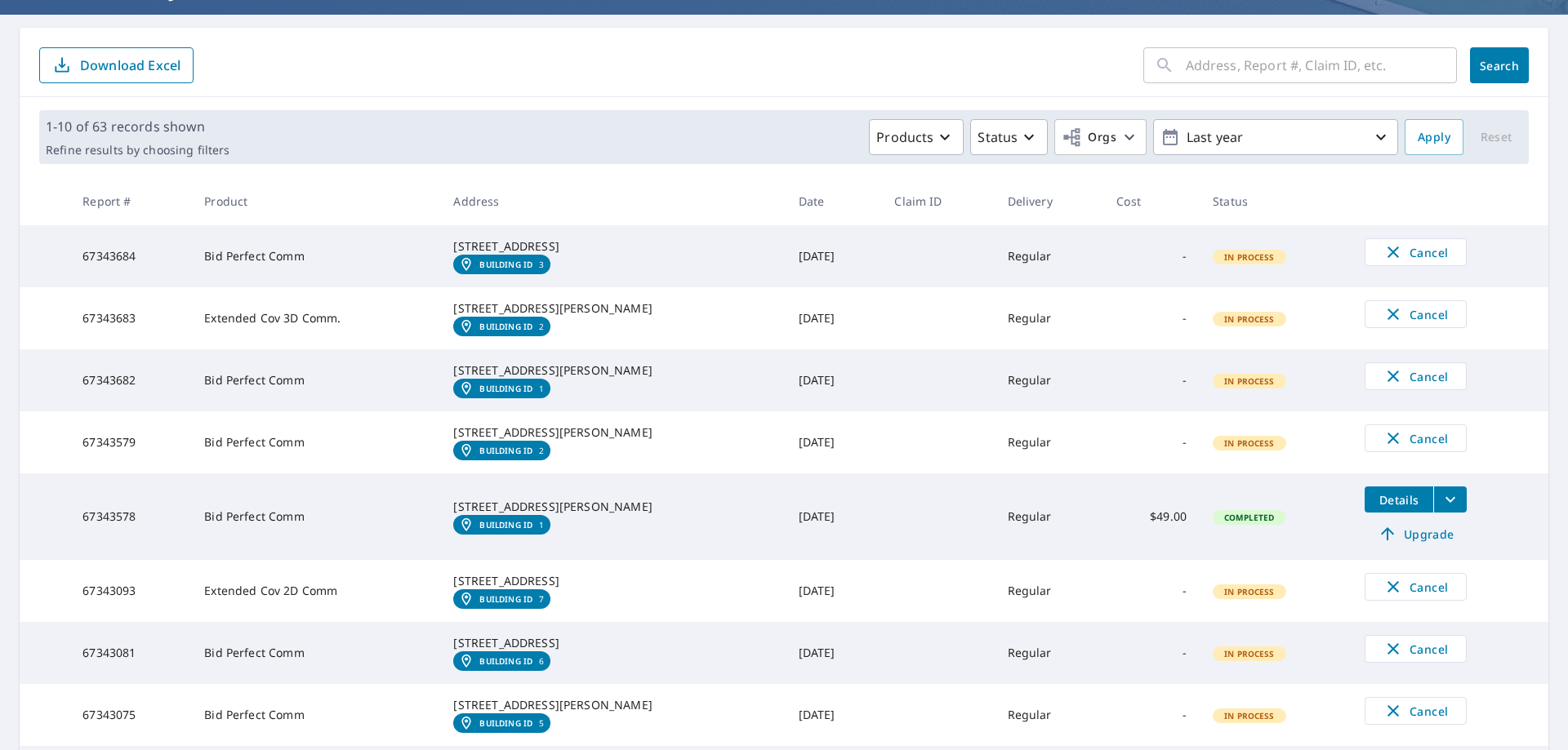
scroll to position [163, 0]
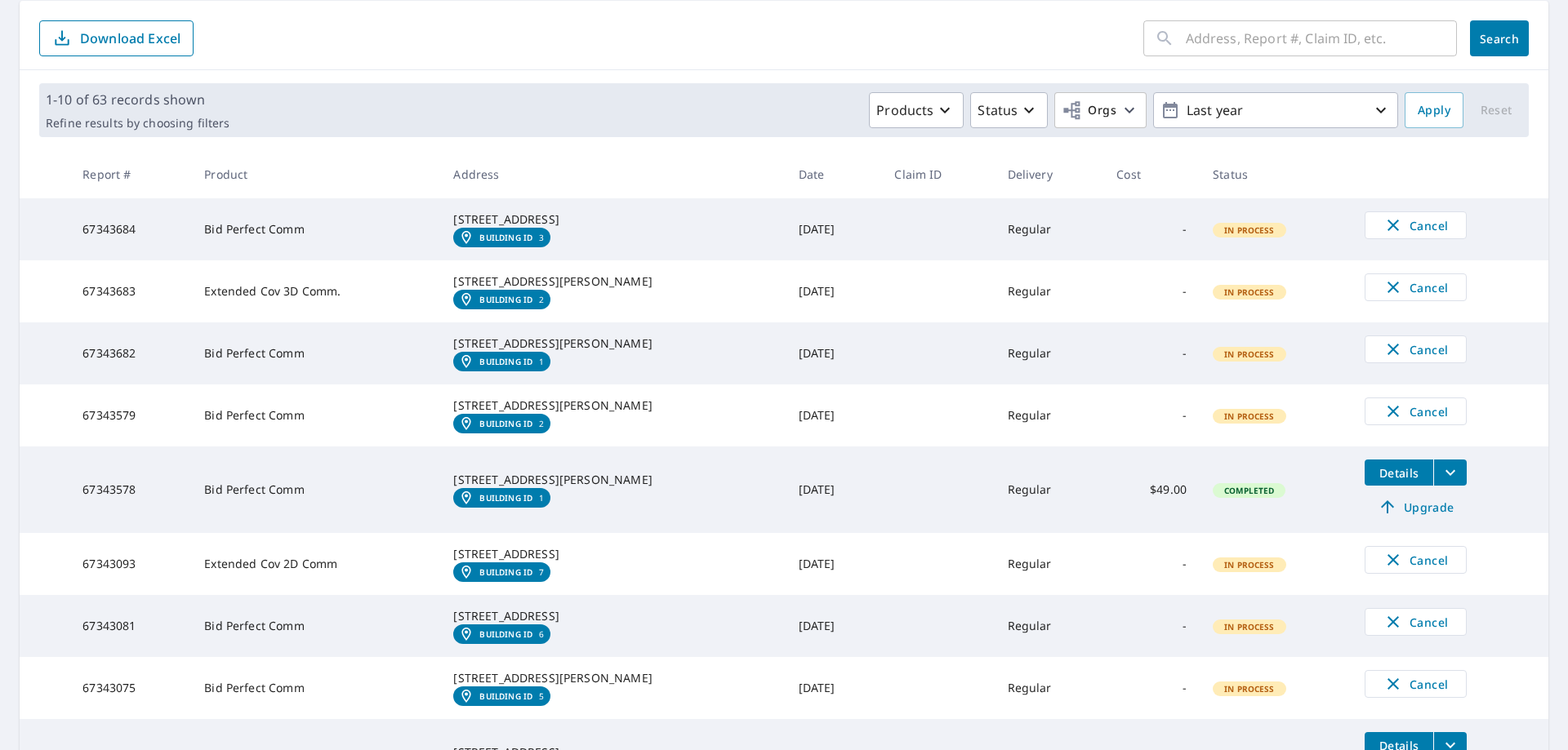
click at [546, 488] on div "5580 Springhouse Dr Pleasanton, CA 94588" at bounding box center [612, 479] width 318 height 16
click at [533, 503] on em "Building ID" at bounding box center [506, 498] width 53 height 9
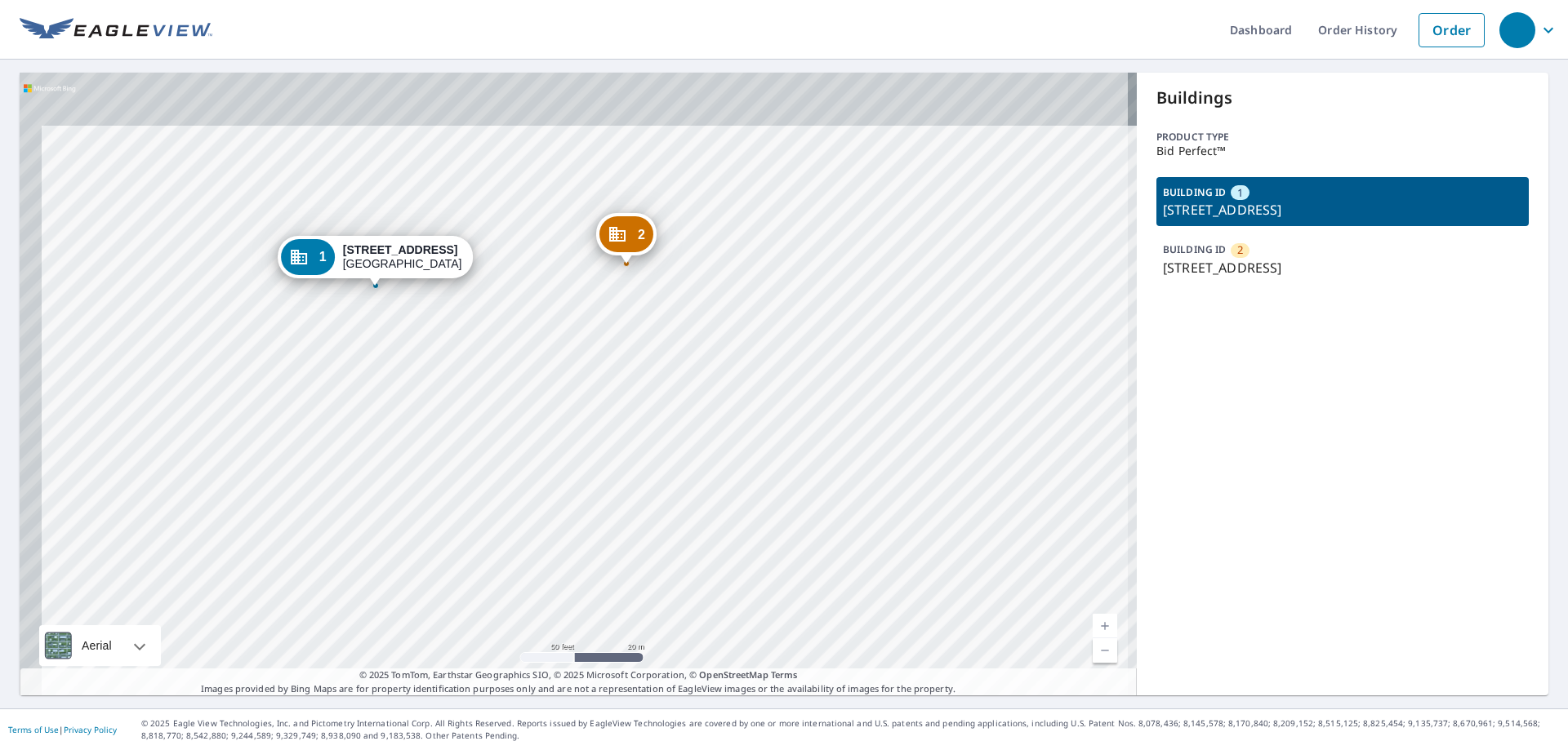
drag, startPoint x: 643, startPoint y: 372, endPoint x: 688, endPoint y: 563, distance: 196.2
click at [686, 563] on div "2 [STREET_ADDRESS][PERSON_NAME] 1 [STREET_ADDRESS][PERSON_NAME]" at bounding box center [578, 384] width 1118 height 623
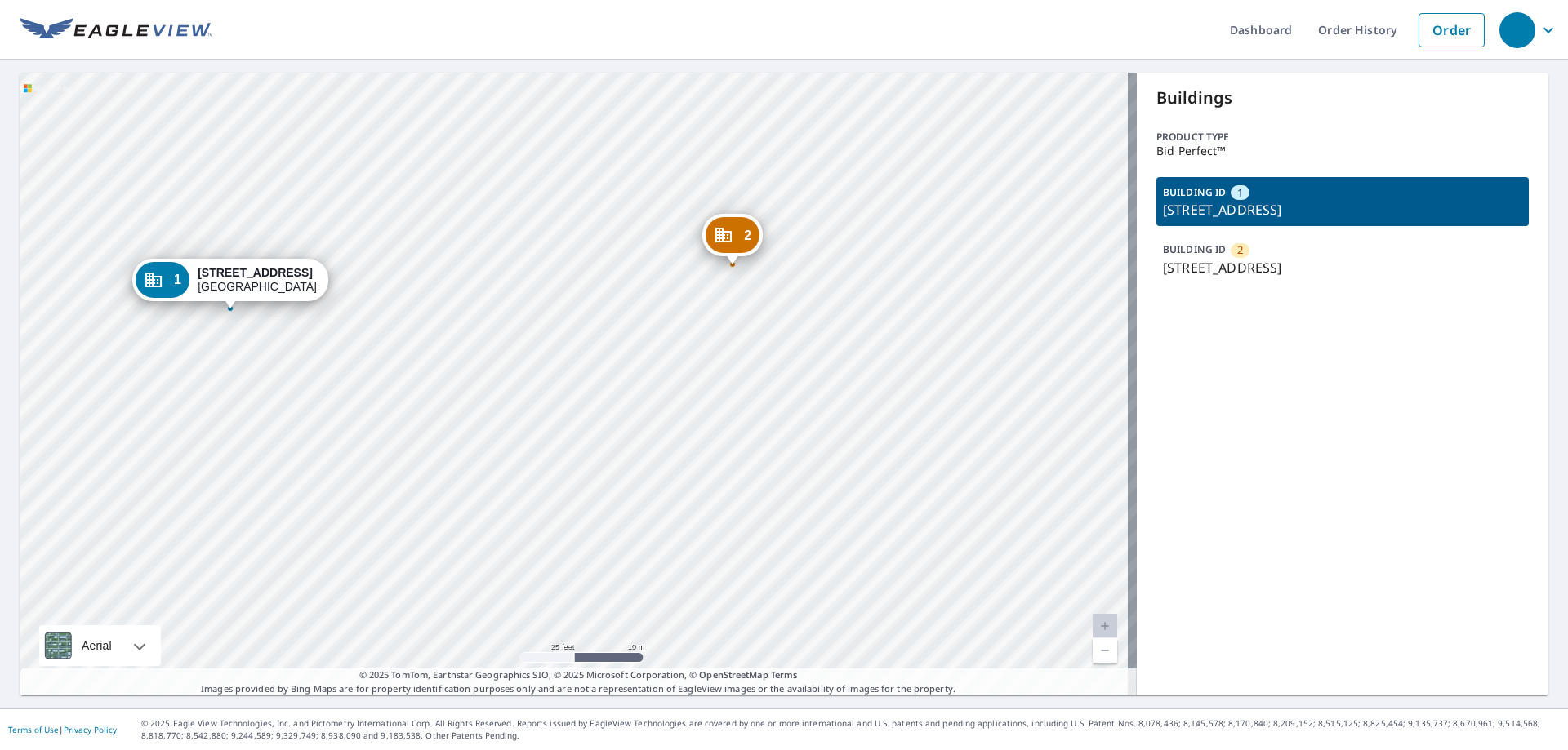
drag, startPoint x: 630, startPoint y: 437, endPoint x: 746, endPoint y: 626, distance: 221.8
click at [746, 626] on div "2 [STREET_ADDRESS][PERSON_NAME] 1 [STREET_ADDRESS][PERSON_NAME]" at bounding box center [578, 384] width 1118 height 623
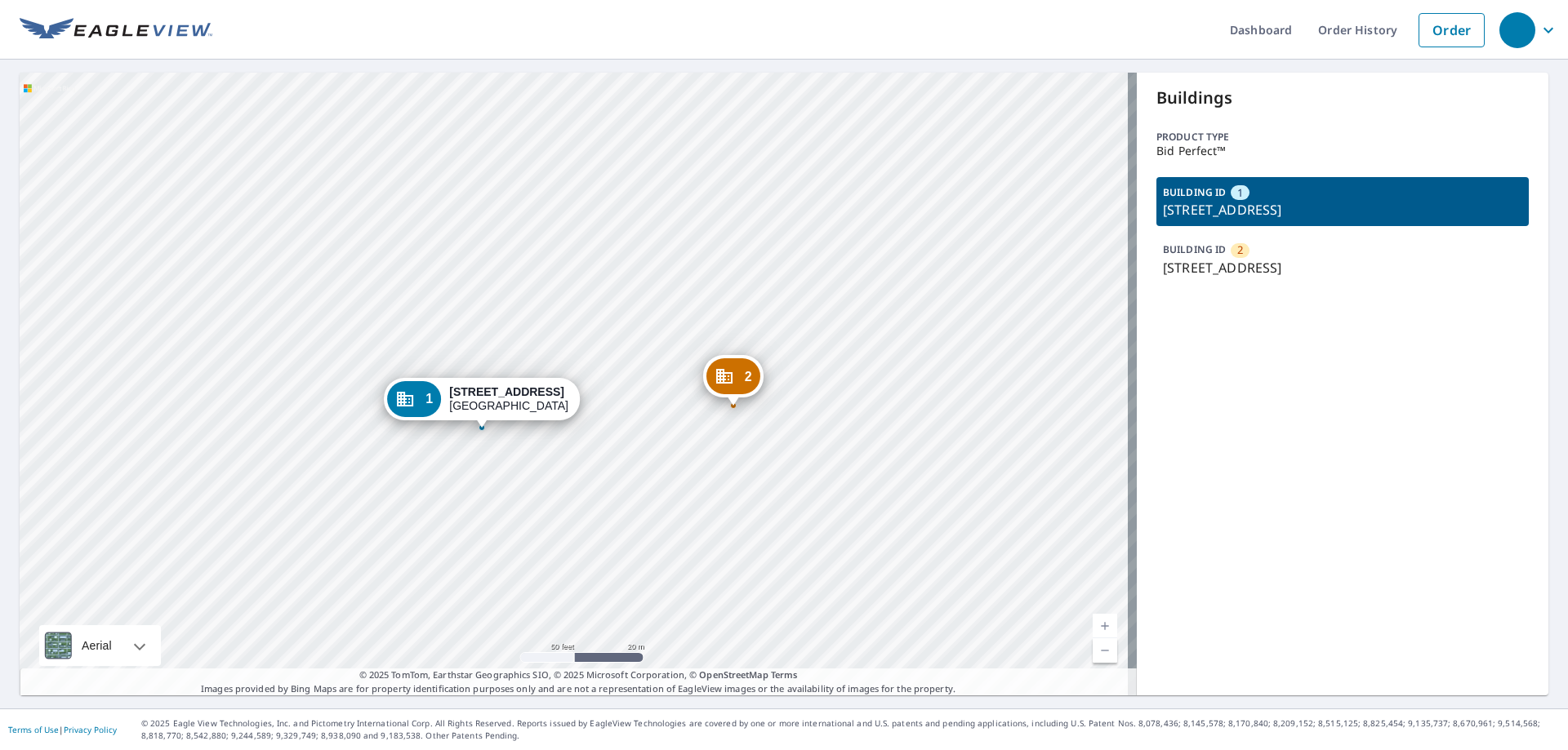
click at [733, 372] on icon "Dropped pin, building 2, Commercial property, 5560 Springhouse Dr Pleasanton, C…" at bounding box center [725, 376] width 20 height 20
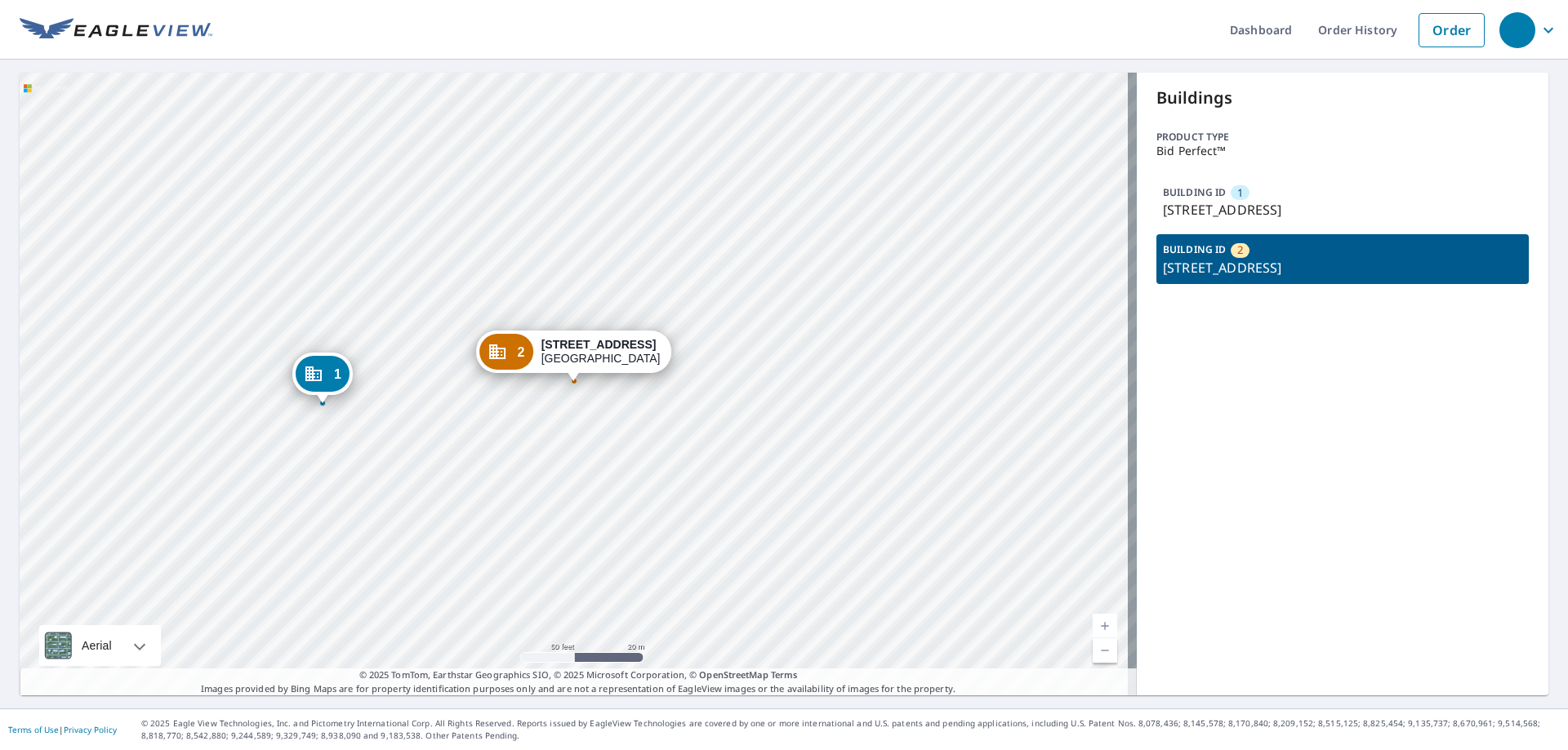
click at [331, 373] on div "1" at bounding box center [322, 374] width 54 height 36
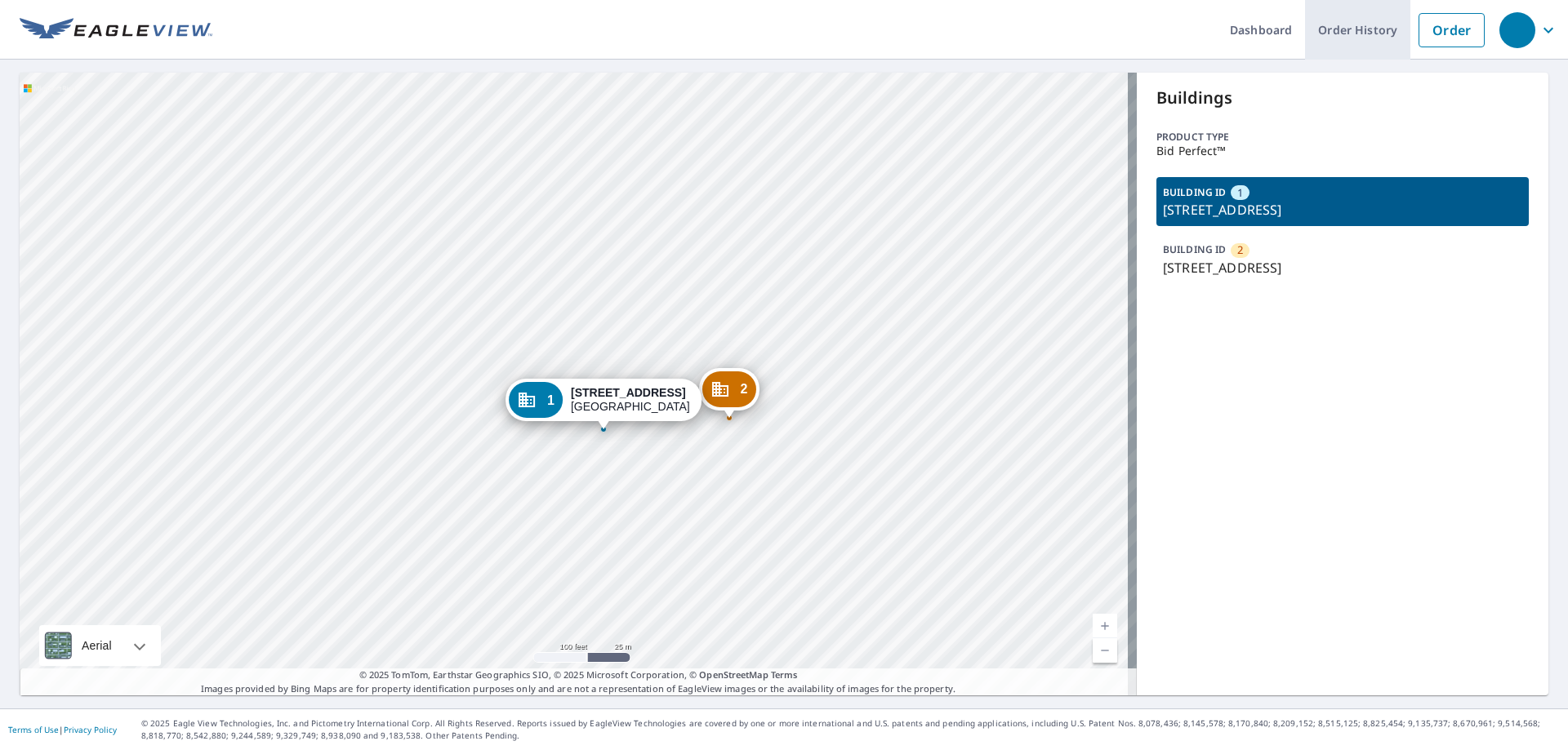
click at [1332, 24] on link "Order History" at bounding box center [1357, 29] width 105 height 60
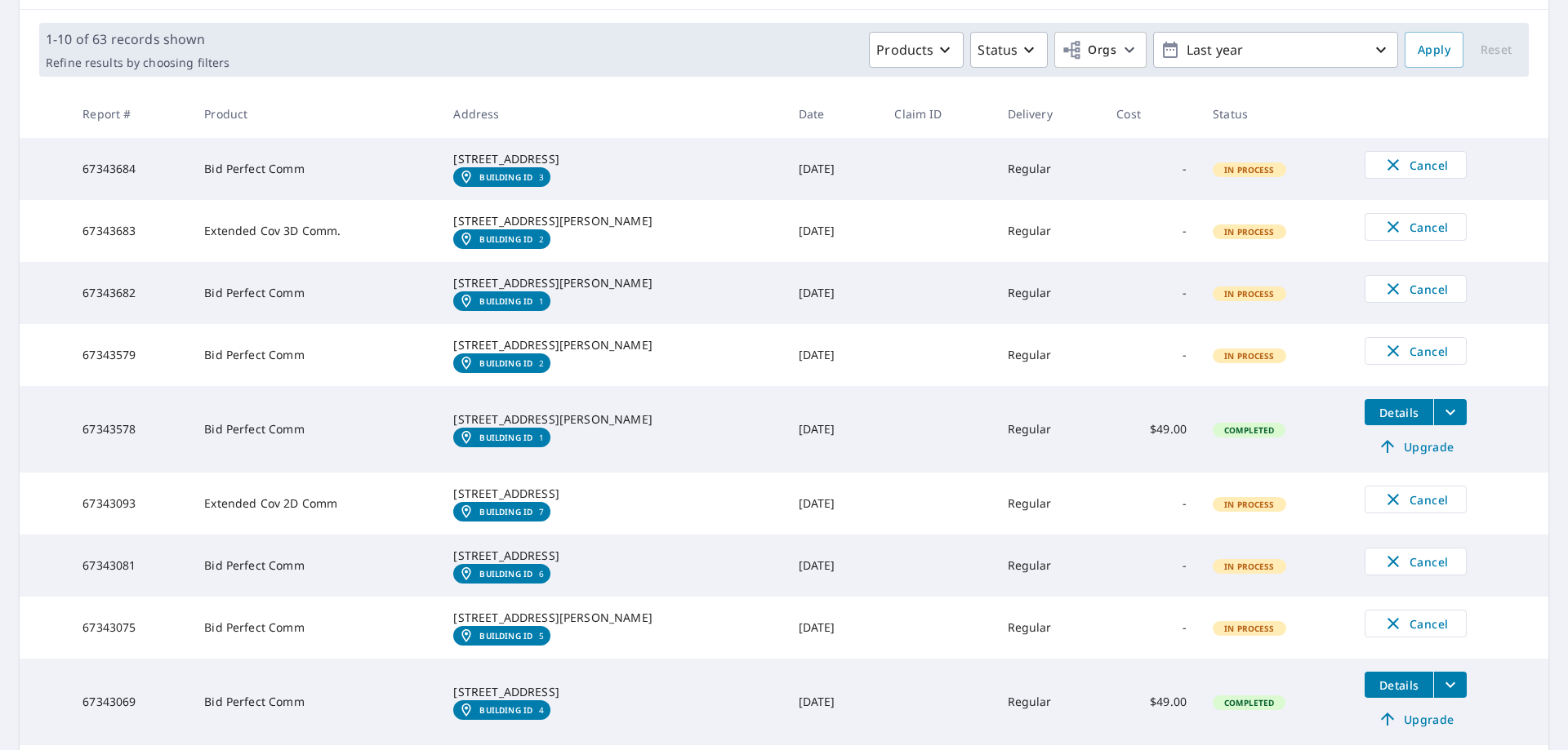
scroll to position [245, 0]
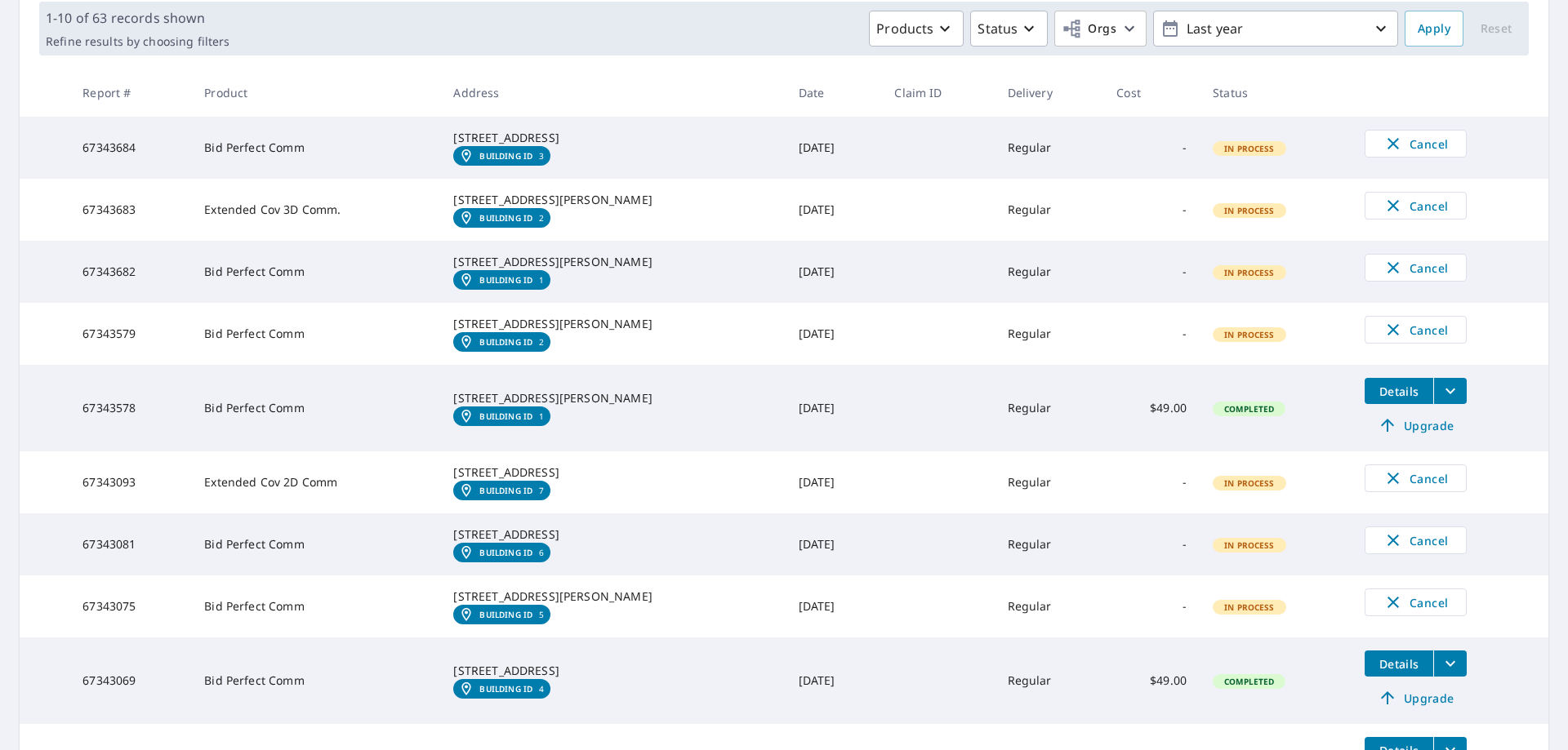
click at [525, 285] on em "Building ID" at bounding box center [506, 280] width 53 height 9
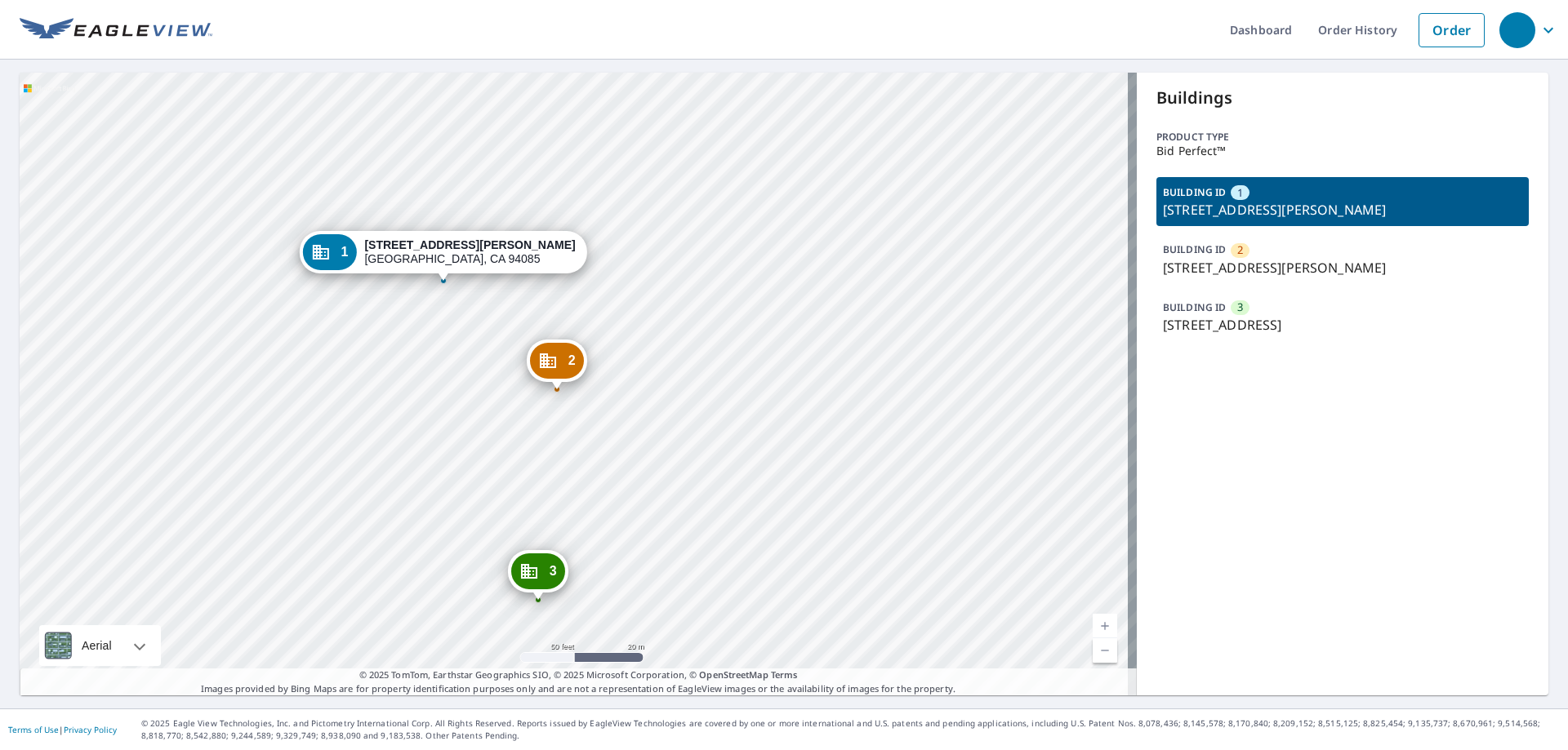
drag, startPoint x: 608, startPoint y: 498, endPoint x: 888, endPoint y: 419, distance: 290.9
click at [888, 419] on div "2 [STREET_ADDRESS][PERSON_NAME] 3 [STREET_ADDRESS] 1 [STREET_ADDRESS][PERSON_NA…" at bounding box center [578, 384] width 1118 height 623
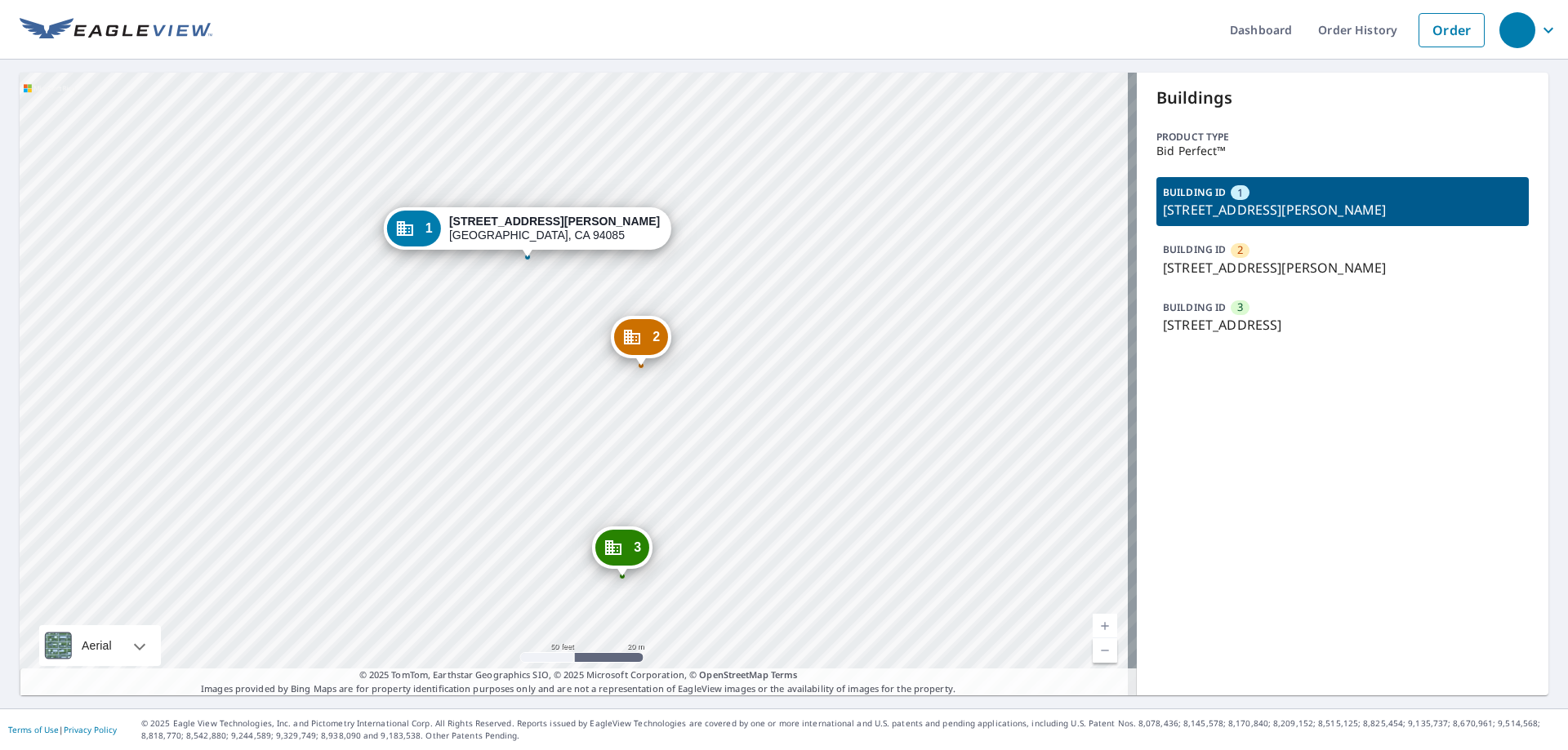
drag, startPoint x: 755, startPoint y: 450, endPoint x: 845, endPoint y: 419, distance: 95.2
click at [845, 419] on div "2 [STREET_ADDRESS][PERSON_NAME] 3 [STREET_ADDRESS] 1 [STREET_ADDRESS][PERSON_NA…" at bounding box center [578, 384] width 1118 height 623
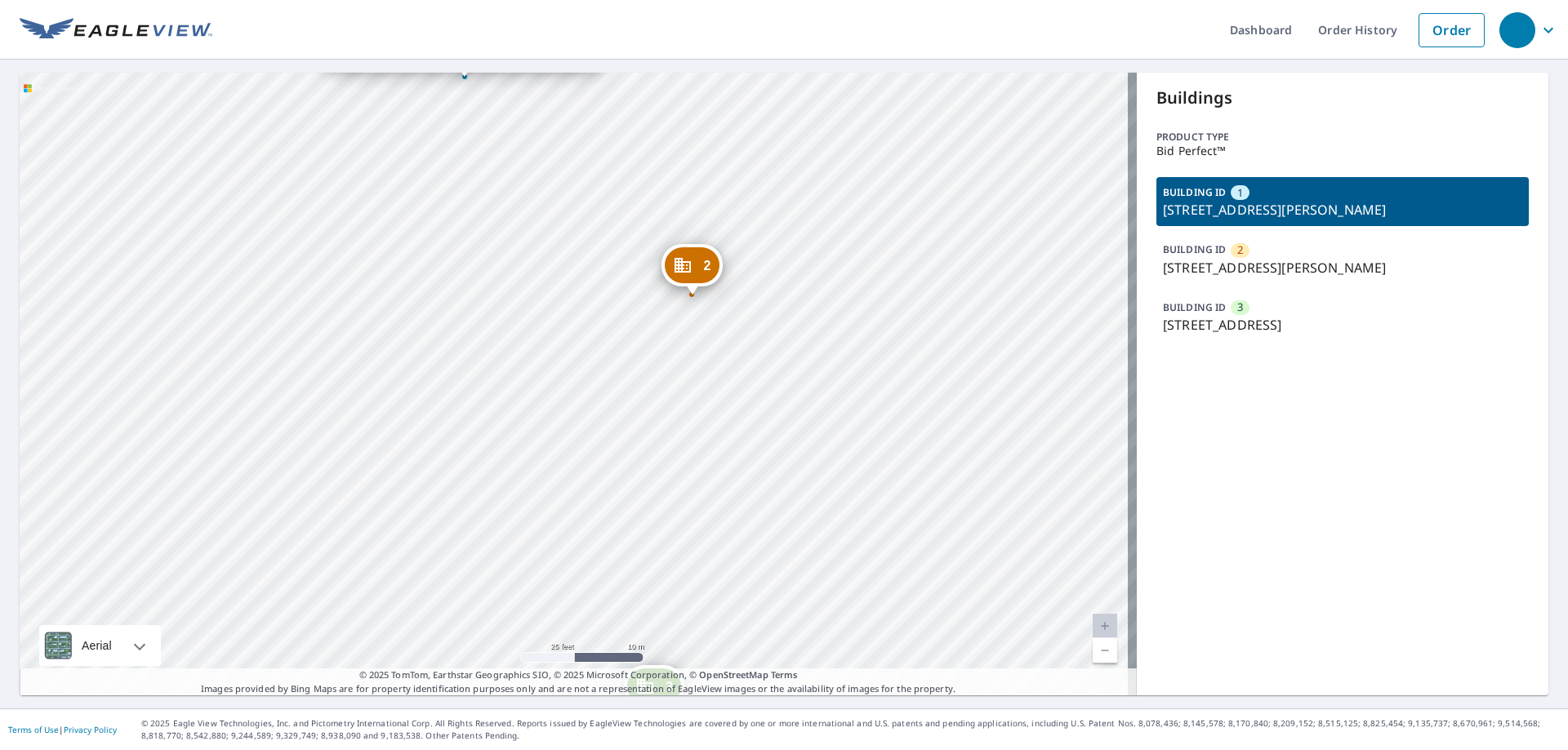
drag, startPoint x: 455, startPoint y: 356, endPoint x: 499, endPoint y: 275, distance: 92.2
click at [499, 275] on div "2 [STREET_ADDRESS][PERSON_NAME] 3 [STREET_ADDRESS] 1 [STREET_ADDRESS][PERSON_NA…" at bounding box center [578, 384] width 1118 height 623
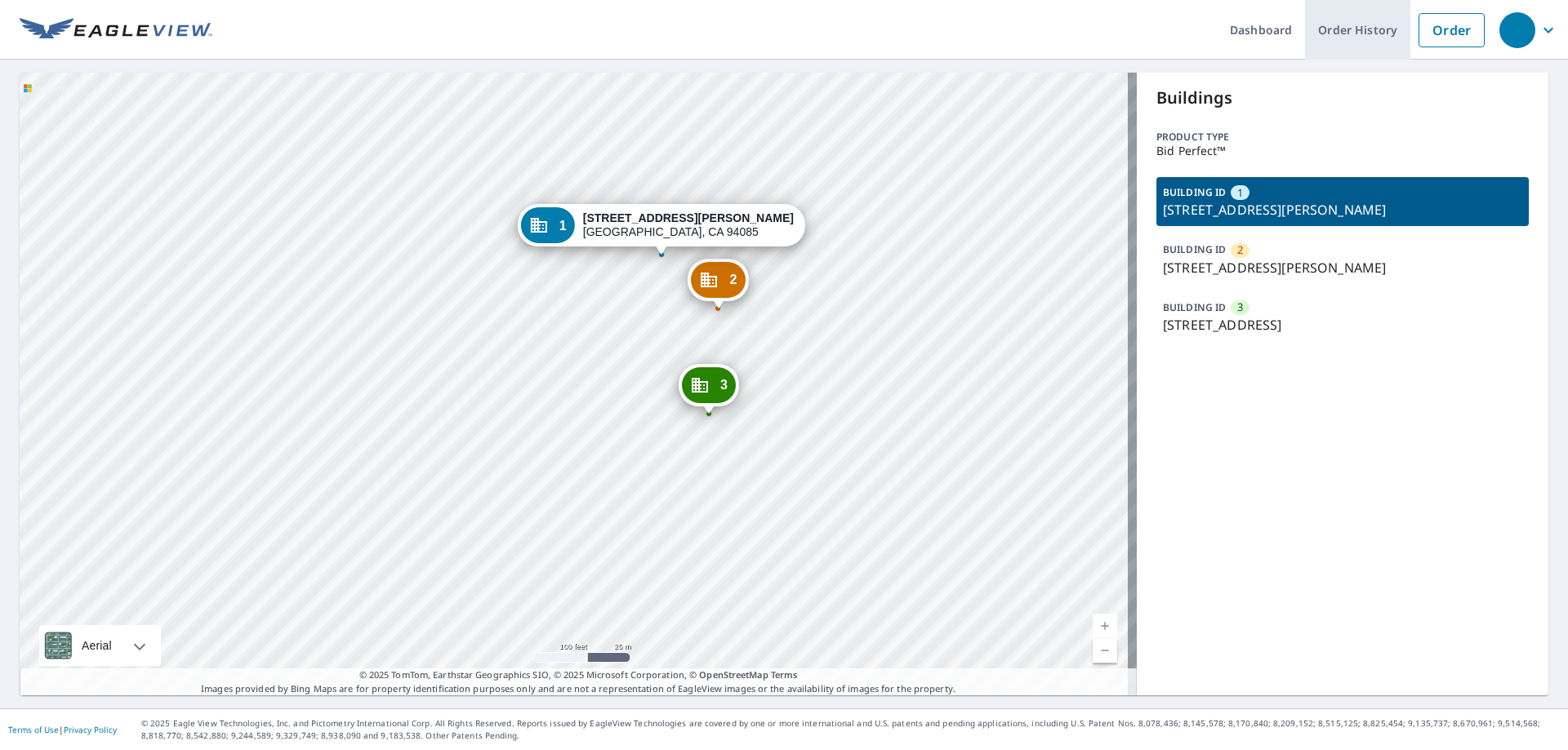
click at [1359, 33] on link "Order History" at bounding box center [1357, 29] width 105 height 60
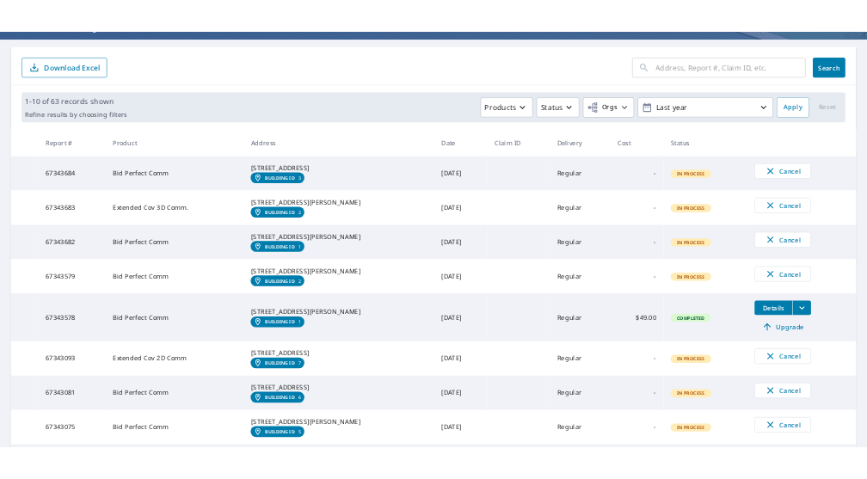
scroll to position [172, 0]
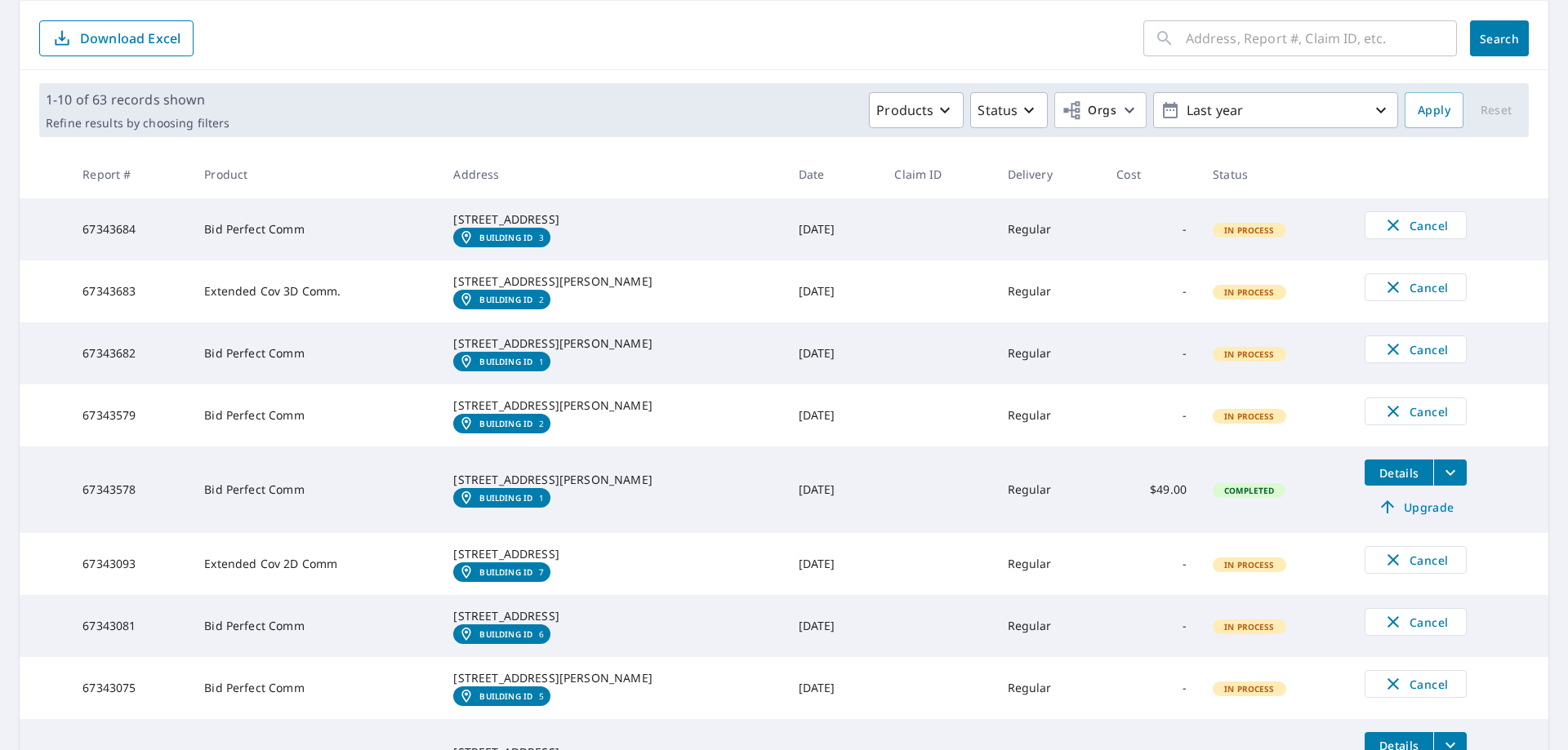
click at [507, 429] on em "Building ID" at bounding box center [506, 423] width 53 height 9
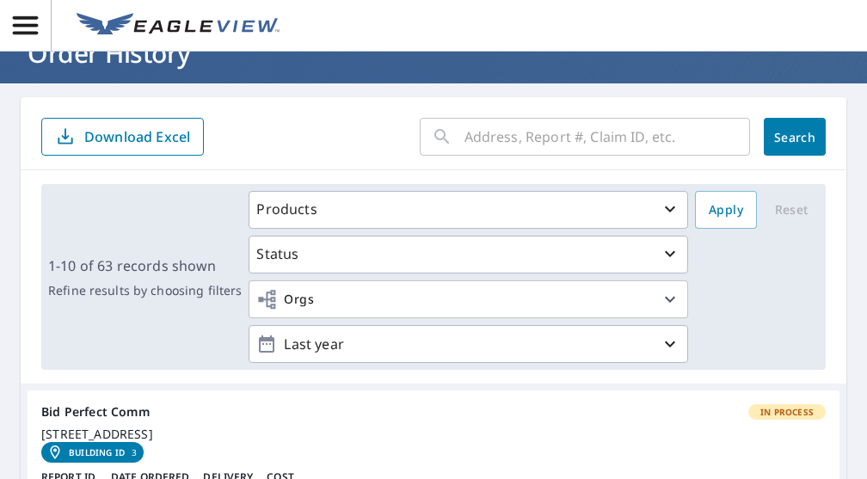
scroll to position [0, 0]
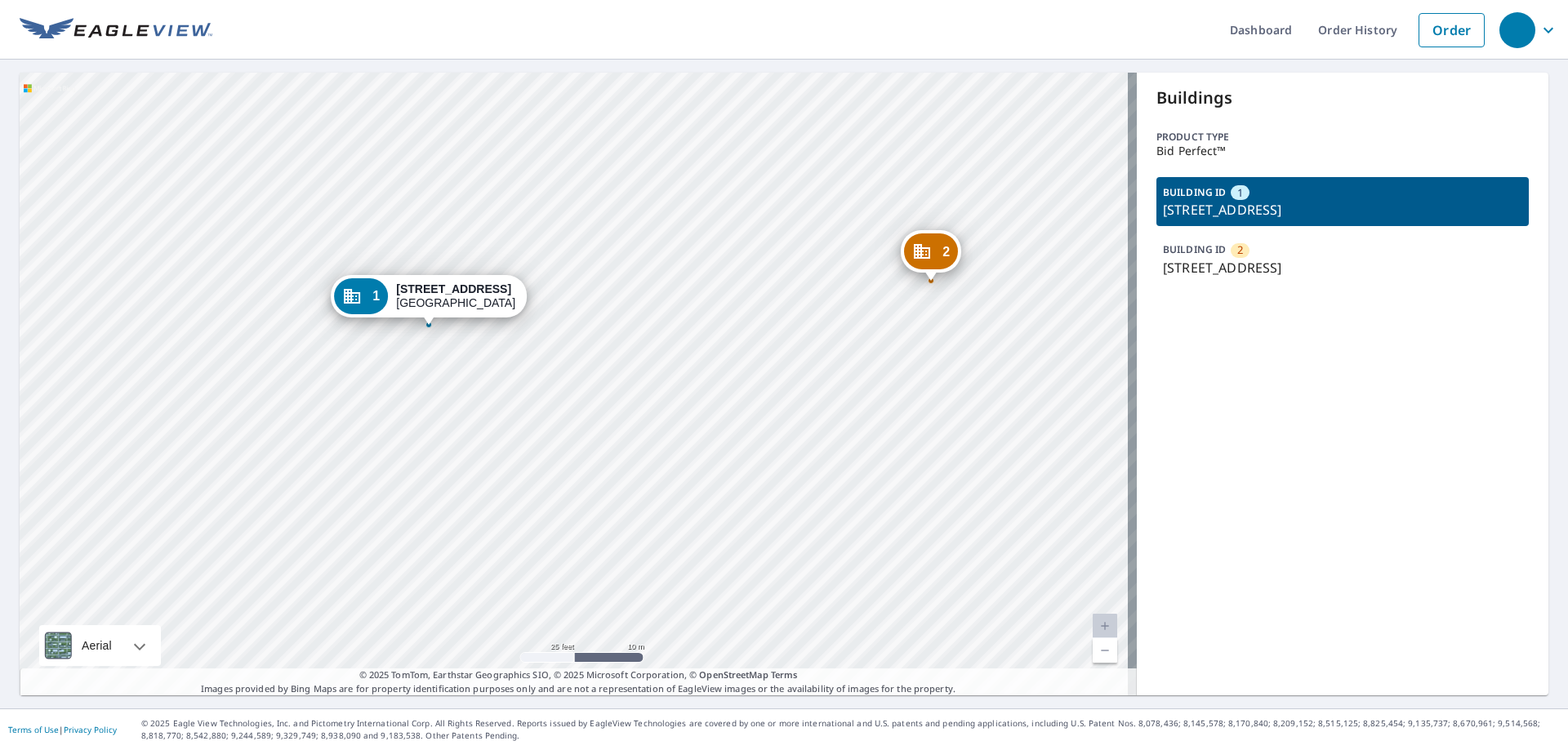
drag, startPoint x: 751, startPoint y: 377, endPoint x: 418, endPoint y: 441, distance: 339.1
click at [418, 441] on div "2 [STREET_ADDRESS][PERSON_NAME] 1 [STREET_ADDRESS][PERSON_NAME]" at bounding box center [578, 384] width 1118 height 623
